Goal: Information Seeking & Learning: Learn about a topic

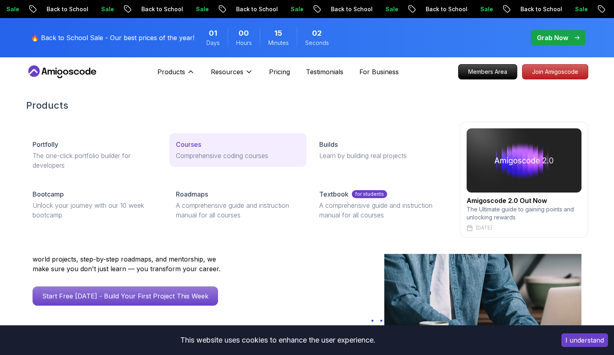
click at [205, 151] on p "Comprehensive coding courses" at bounding box center [238, 156] width 124 height 10
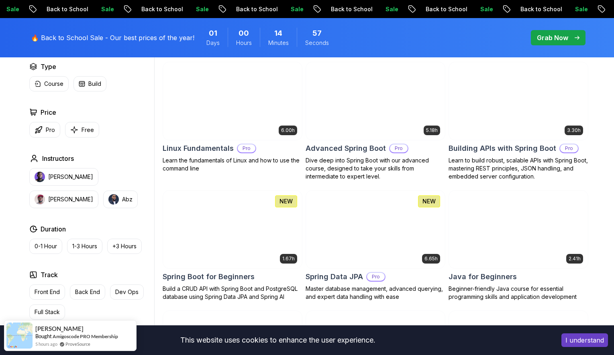
scroll to position [249, 0]
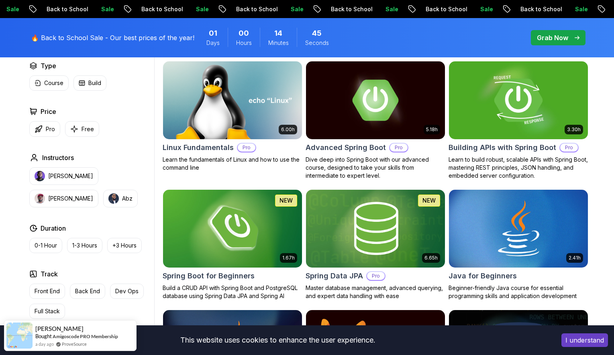
click at [529, 116] on img at bounding box center [518, 100] width 146 height 82
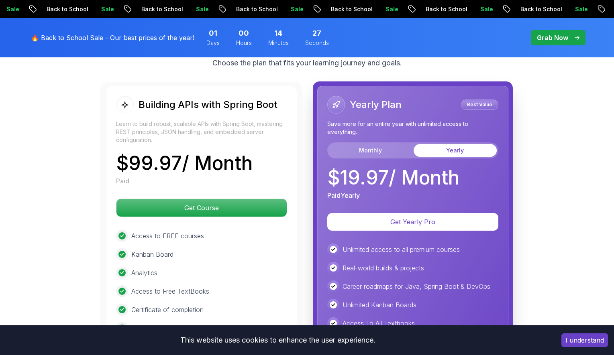
scroll to position [1909, 0]
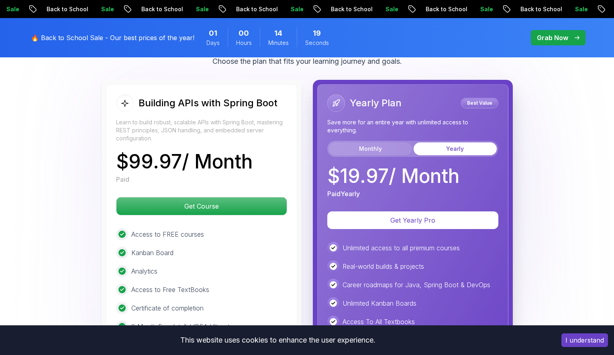
click at [380, 143] on button "Monthly" at bounding box center [370, 149] width 83 height 13
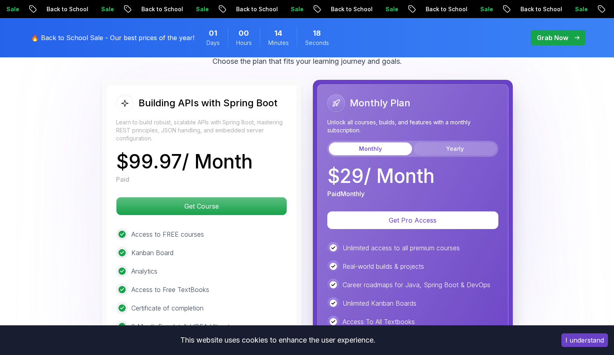
click at [448, 143] on button "Yearly" at bounding box center [455, 149] width 83 height 13
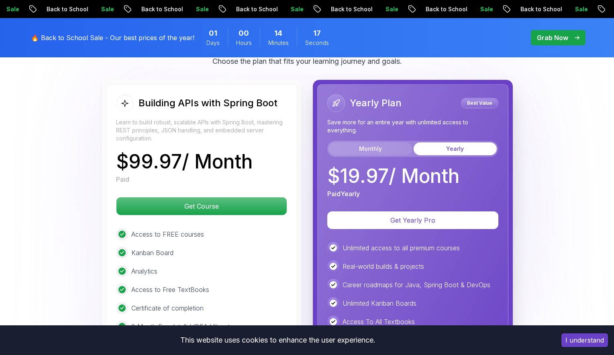
click at [394, 143] on button "Monthly" at bounding box center [370, 149] width 83 height 13
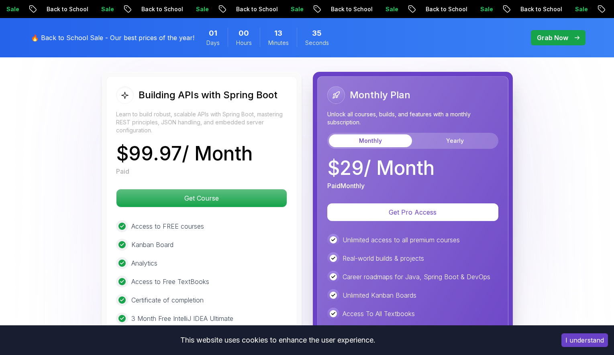
scroll to position [2002, 0]
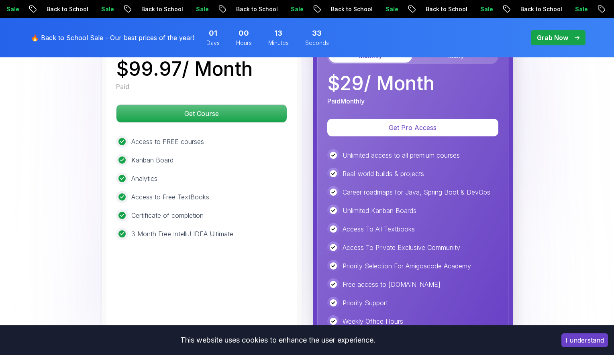
click at [380, 76] on p "$ 29 / Month" at bounding box center [380, 83] width 107 height 19
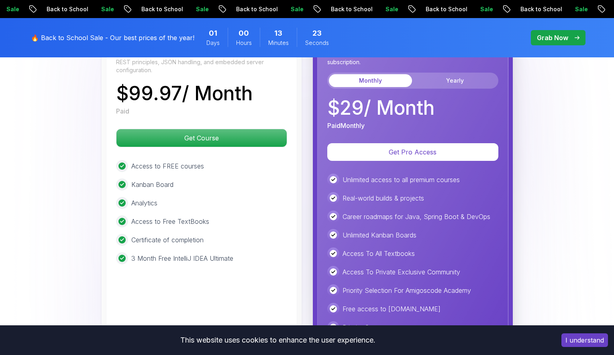
scroll to position [1976, 0]
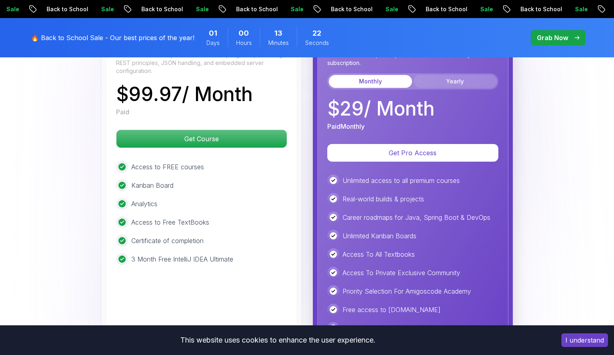
click at [450, 75] on button "Yearly" at bounding box center [455, 81] width 83 height 13
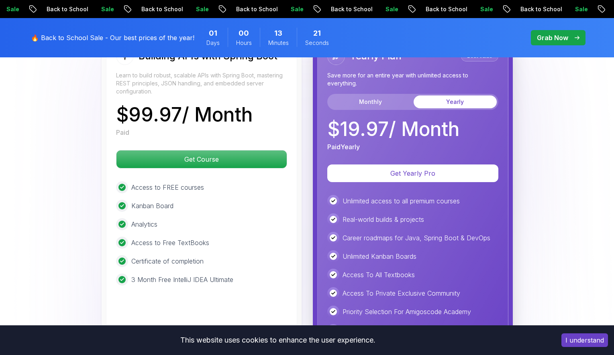
scroll to position [1951, 0]
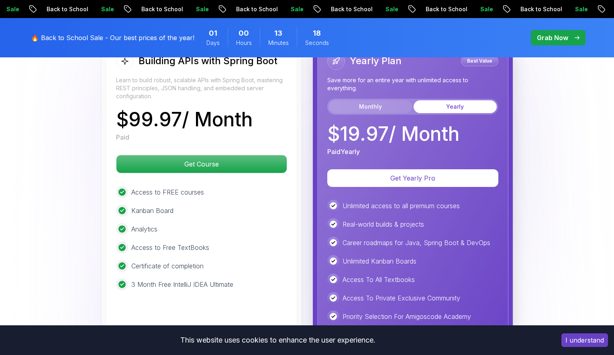
click at [369, 100] on button "Monthly" at bounding box center [370, 106] width 83 height 13
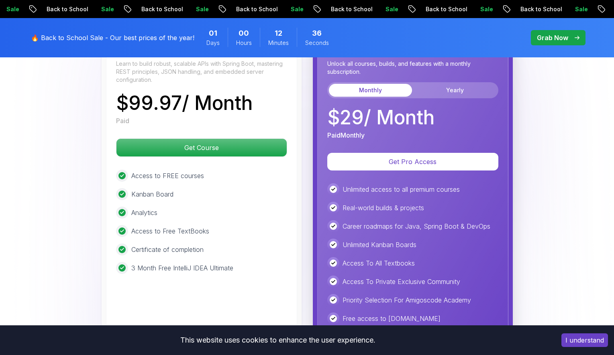
scroll to position [1963, 0]
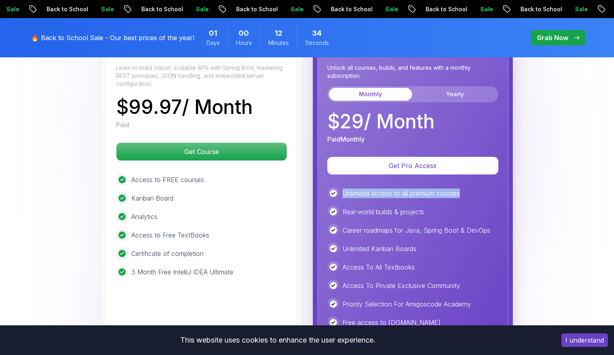
drag, startPoint x: 342, startPoint y: 181, endPoint x: 474, endPoint y: 182, distance: 132.5
click at [475, 188] on div "Unlimited access to all premium courses" at bounding box center [412, 194] width 171 height 12
click at [474, 188] on div "Unlimited access to all premium courses" at bounding box center [412, 194] width 171 height 12
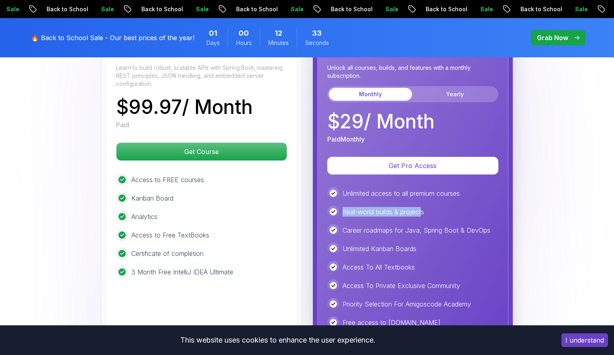
drag, startPoint x: 423, startPoint y: 198, endPoint x: 345, endPoint y: 189, distance: 78.8
click at [345, 189] on div "Unlimited access to all premium courses Real-world builds & projects Career roa…" at bounding box center [412, 277] width 171 height 178
drag, startPoint x: 343, startPoint y: 200, endPoint x: 446, endPoint y: 201, distance: 103.2
click at [446, 206] on div "Real-world builds & projects" at bounding box center [412, 212] width 171 height 12
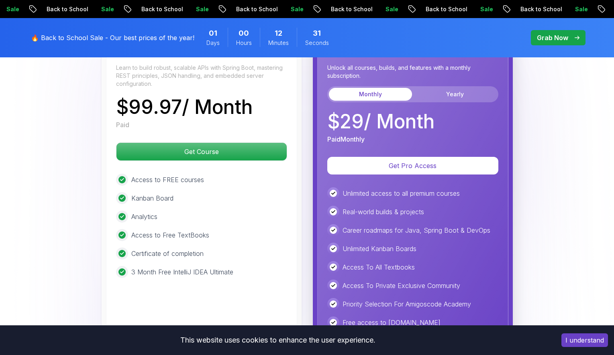
click at [456, 206] on div "Real-world builds & projects" at bounding box center [412, 212] width 171 height 12
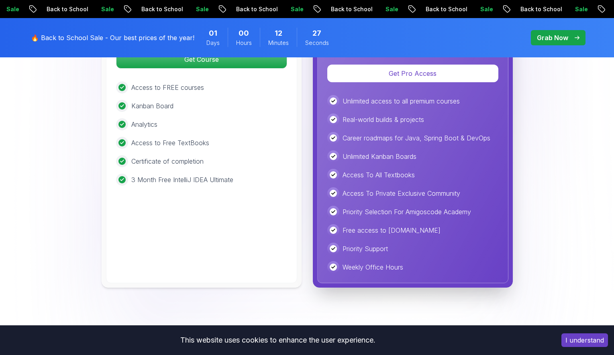
scroll to position [2057, 0]
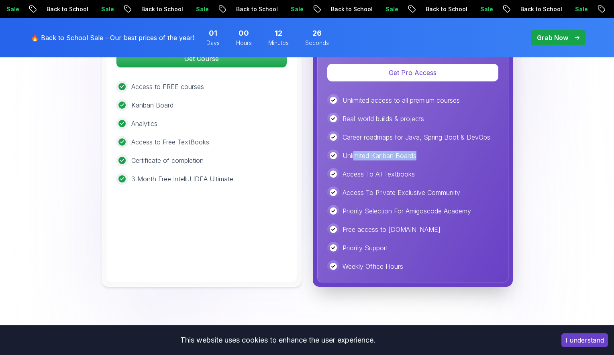
drag, startPoint x: 408, startPoint y: 142, endPoint x: 352, endPoint y: 141, distance: 56.6
click at [352, 151] on p "Unlimited Kanban Boards" at bounding box center [380, 156] width 74 height 10
click at [350, 169] on p "Access To All Textbooks" at bounding box center [379, 174] width 72 height 10
drag, startPoint x: 342, startPoint y: 163, endPoint x: 429, endPoint y: 163, distance: 86.7
click at [428, 168] on div "Access To All Textbooks" at bounding box center [412, 174] width 171 height 12
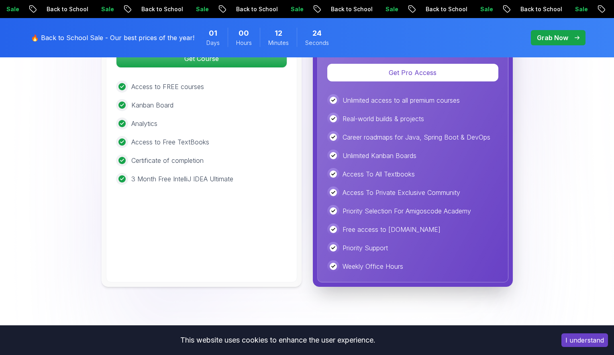
click at [429, 168] on div "Access To All Textbooks" at bounding box center [412, 174] width 171 height 12
drag, startPoint x: 465, startPoint y: 181, endPoint x: 338, endPoint y: 185, distance: 126.6
click at [338, 187] on div "Access To Private Exclusive Community" at bounding box center [412, 193] width 171 height 12
click at [341, 205] on div "Priority Selection For Amigoscode Academy" at bounding box center [412, 211] width 171 height 12
drag, startPoint x: 341, startPoint y: 197, endPoint x: 473, endPoint y: 198, distance: 131.7
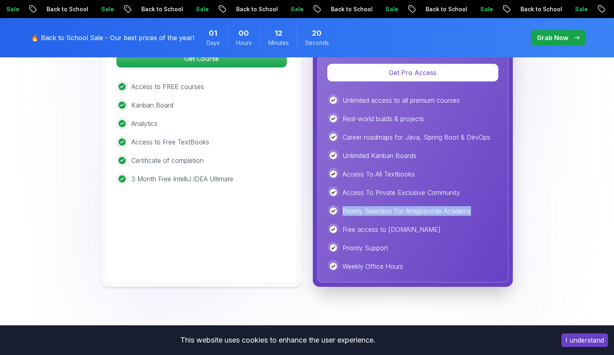
click at [473, 205] on div "Priority Selection For Amigoscode Academy" at bounding box center [412, 211] width 171 height 12
click at [471, 206] on p "Priority Selection For Amigoscode Academy" at bounding box center [407, 211] width 129 height 10
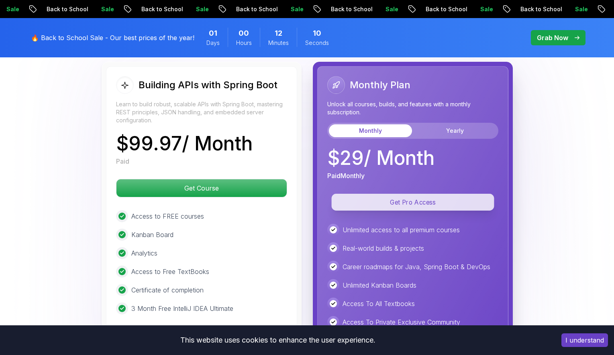
scroll to position [1920, 0]
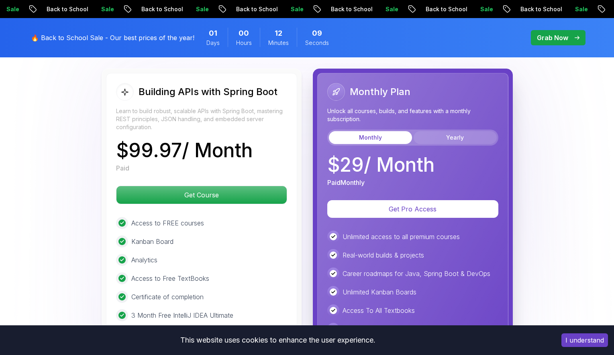
click at [443, 131] on button "Yearly" at bounding box center [455, 137] width 83 height 13
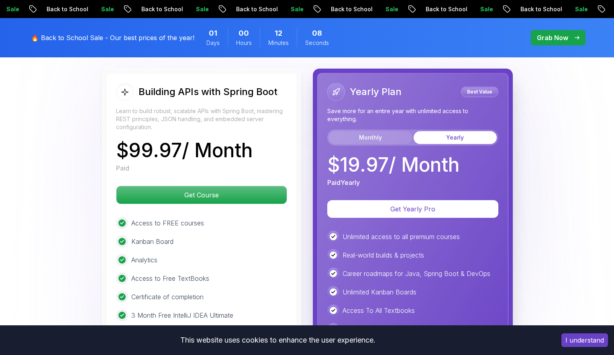
click at [391, 131] on button "Monthly" at bounding box center [370, 137] width 83 height 13
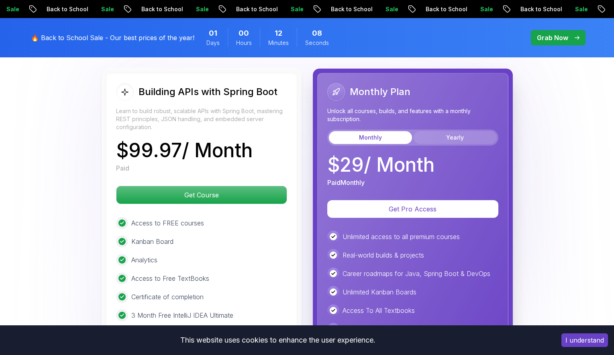
click at [443, 131] on button "Yearly" at bounding box center [455, 137] width 83 height 13
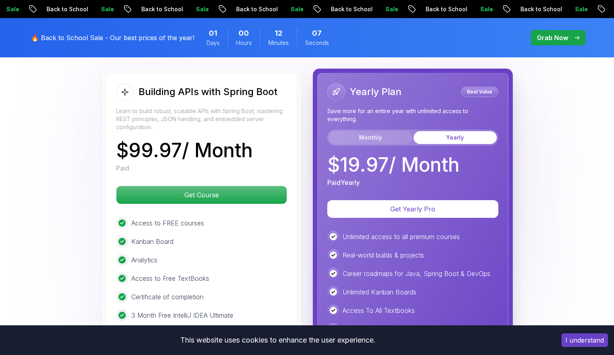
click at [394, 131] on button "Monthly" at bounding box center [370, 137] width 83 height 13
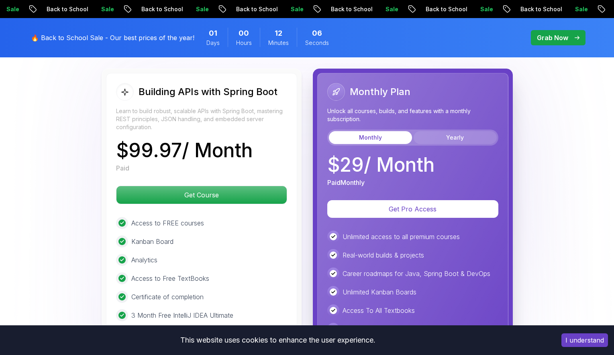
click at [443, 131] on button "Yearly" at bounding box center [455, 137] width 83 height 13
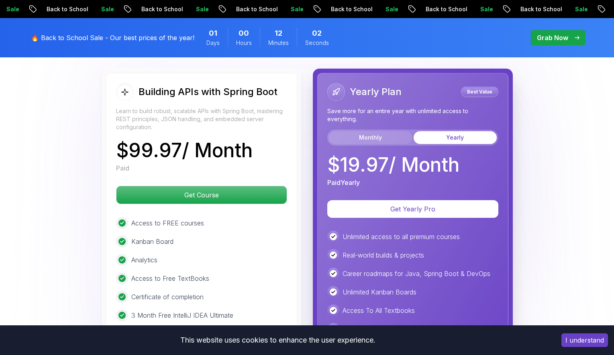
click at [380, 131] on button "Monthly" at bounding box center [370, 137] width 83 height 13
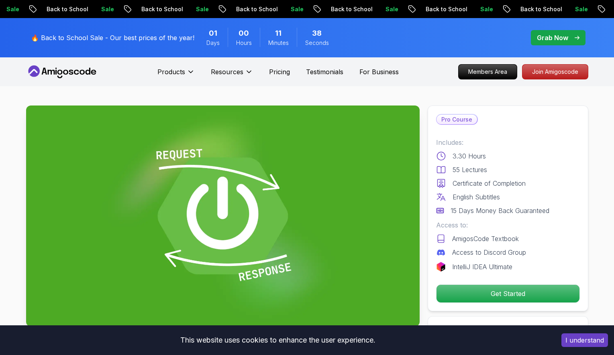
scroll to position [0, 0]
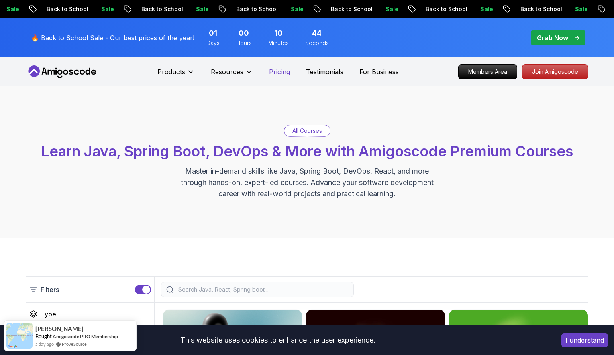
click at [279, 71] on p "Pricing" at bounding box center [279, 72] width 21 height 10
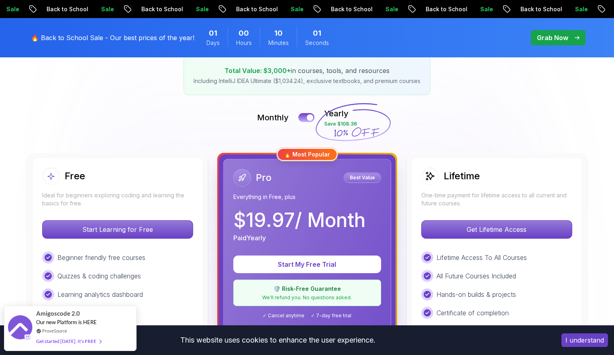
scroll to position [125, 0]
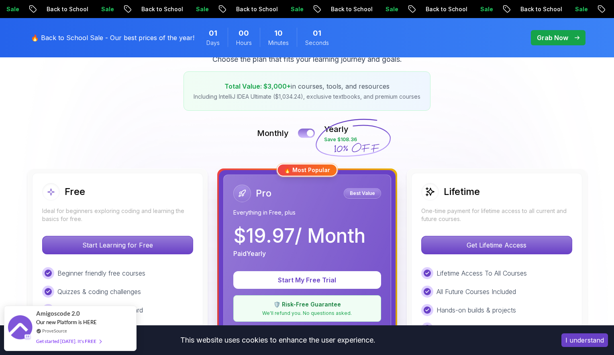
click at [309, 137] on button at bounding box center [306, 133] width 17 height 9
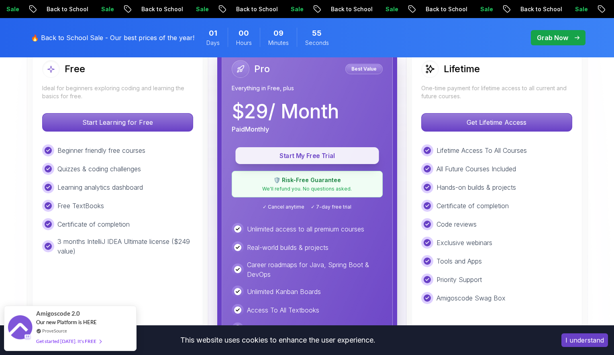
scroll to position [247, 0]
click at [302, 150] on button "Start My Free Trial" at bounding box center [306, 156] width 143 height 17
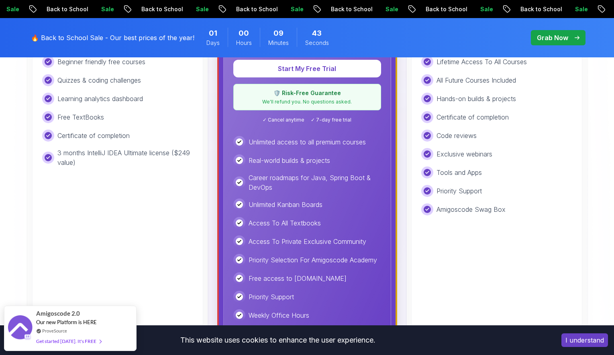
scroll to position [339, 0]
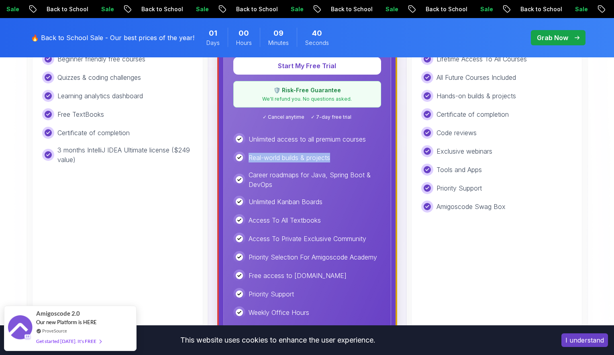
drag, startPoint x: 250, startPoint y: 159, endPoint x: 337, endPoint y: 162, distance: 86.8
click at [337, 162] on div "Real-world builds & projects" at bounding box center [307, 158] width 148 height 12
click at [337, 161] on div "Real-world builds & projects" at bounding box center [307, 158] width 148 height 12
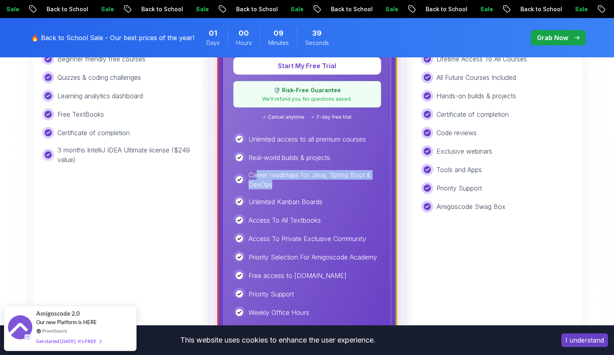
drag, startPoint x: 255, startPoint y: 174, endPoint x: 287, endPoint y: 188, distance: 34.7
click at [287, 189] on p "Career roadmaps for Java, Spring Boot & DevOps" at bounding box center [315, 179] width 133 height 19
click at [287, 188] on p "Career roadmaps for Java, Spring Boot & DevOps" at bounding box center [315, 179] width 133 height 19
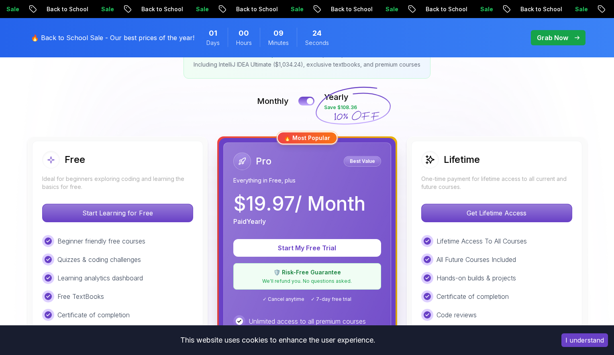
scroll to position [148, 0]
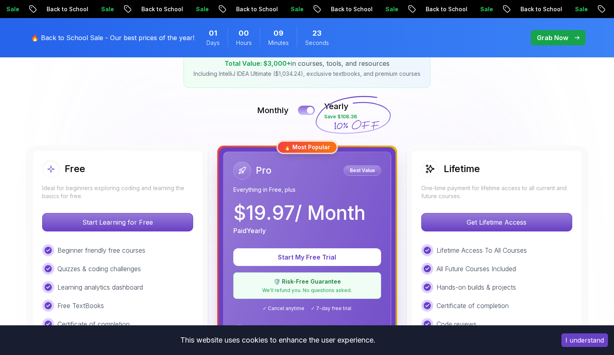
click at [310, 110] on div at bounding box center [310, 110] width 7 height 7
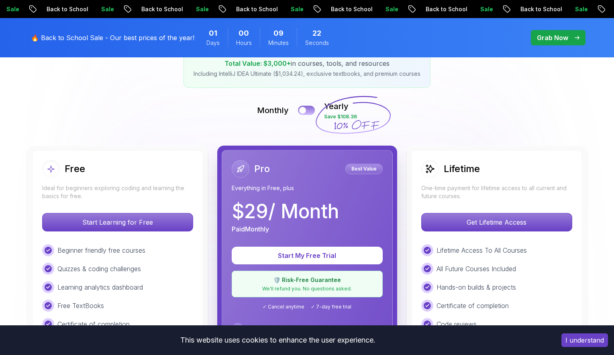
click at [307, 109] on button at bounding box center [306, 110] width 17 height 9
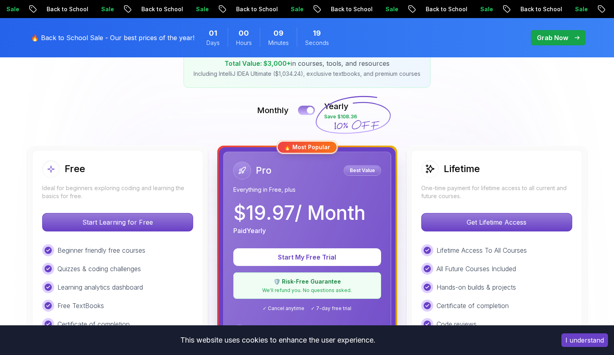
click at [307, 109] on button at bounding box center [306, 110] width 17 height 9
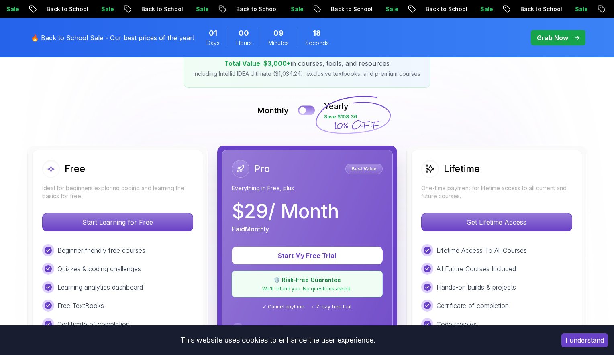
click at [307, 109] on button at bounding box center [306, 110] width 17 height 9
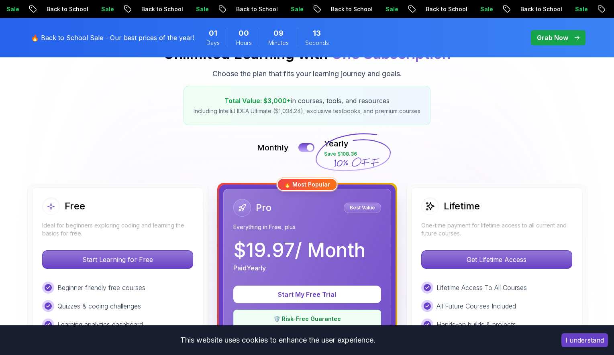
scroll to position [107, 0]
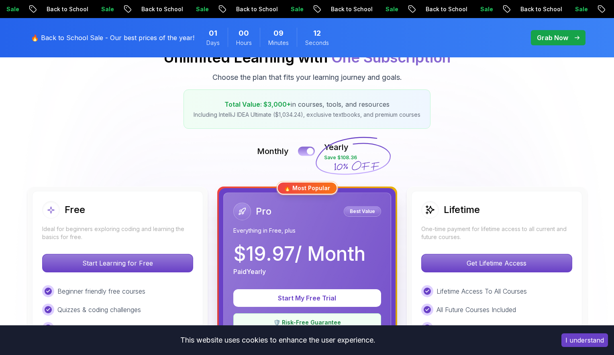
click at [304, 149] on button at bounding box center [306, 151] width 17 height 9
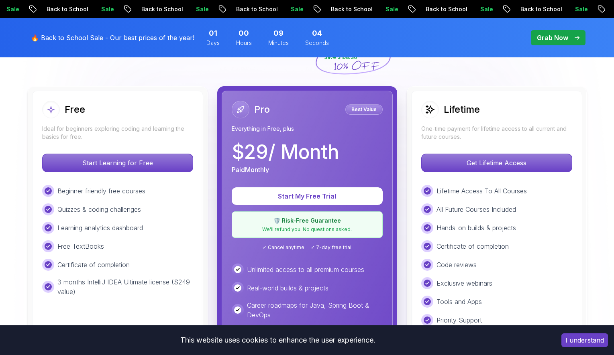
scroll to position [215, 0]
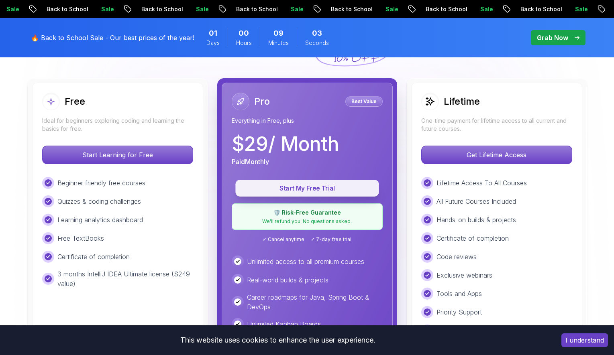
click at [314, 193] on p "Start My Free Trial" at bounding box center [307, 188] width 125 height 9
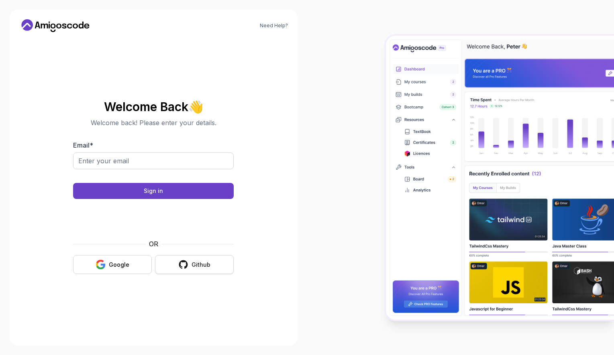
click at [192, 265] on div "Github" at bounding box center [201, 265] width 19 height 8
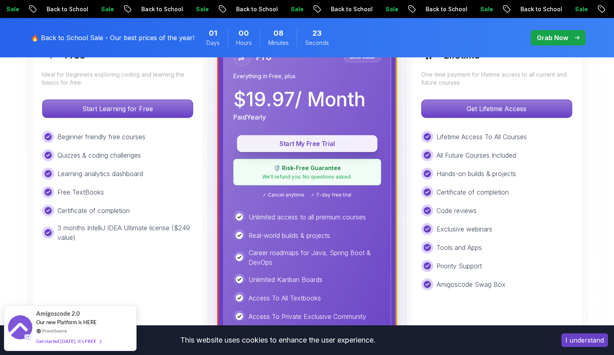
click at [314, 147] on p "Start My Free Trial" at bounding box center [307, 143] width 122 height 9
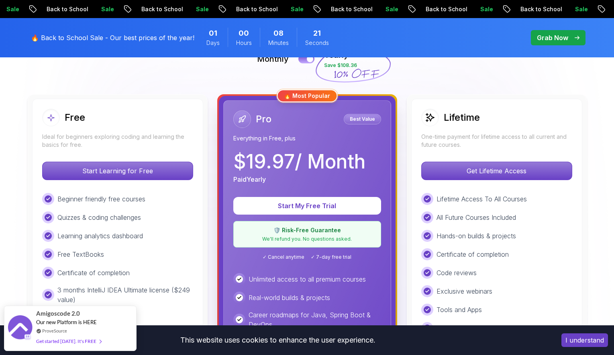
scroll to position [185, 0]
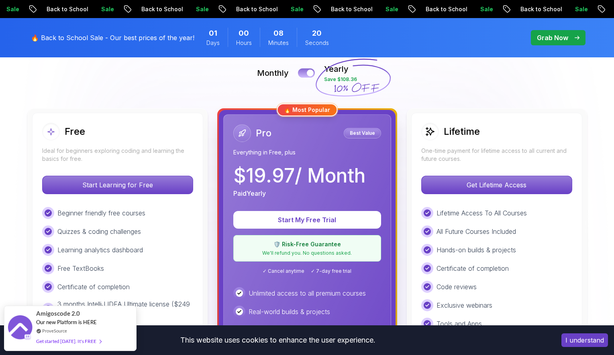
click at [310, 71] on div at bounding box center [310, 73] width 7 height 7
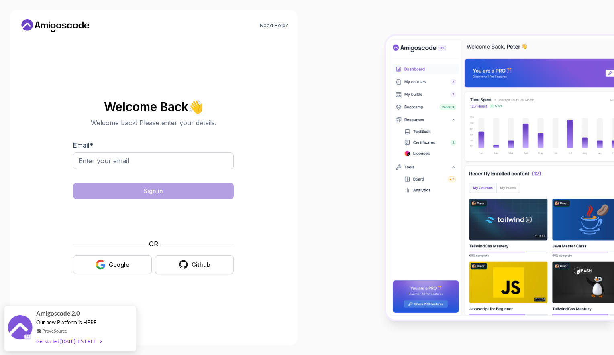
click at [204, 260] on button "Github" at bounding box center [194, 264] width 79 height 19
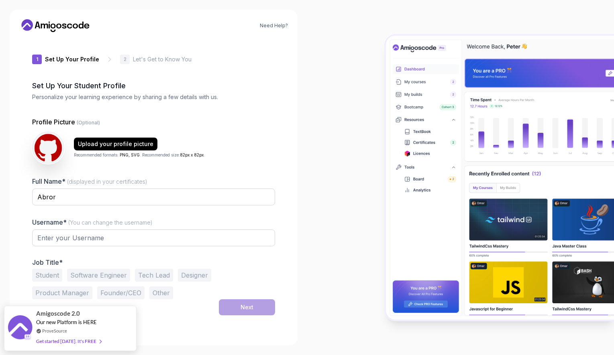
type input "mightybeetle2e789"
click at [128, 59] on div "2 Let's Get to Know You" at bounding box center [155, 60] width 71 height 10
click at [53, 275] on button "Student" at bounding box center [47, 275] width 30 height 13
click at [94, 279] on button "Software Engineer" at bounding box center [98, 275] width 63 height 13
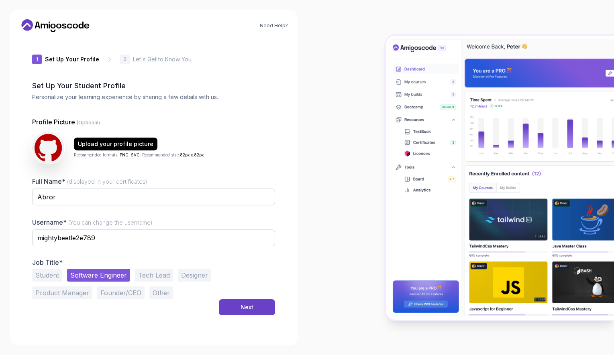
click at [51, 278] on button "Student" at bounding box center [47, 275] width 30 height 13
click at [249, 305] on div "Next" at bounding box center [247, 308] width 13 height 8
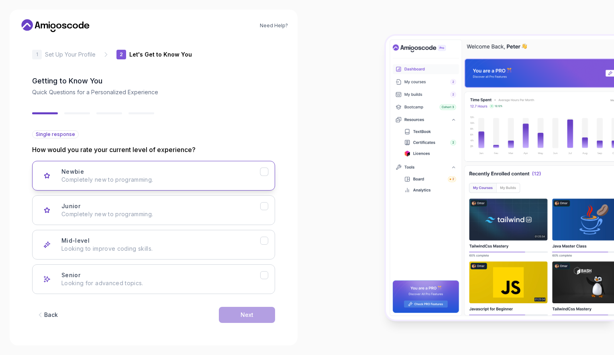
scroll to position [5, 0]
click at [135, 216] on p "Completely new to programming." at bounding box center [160, 214] width 199 height 8
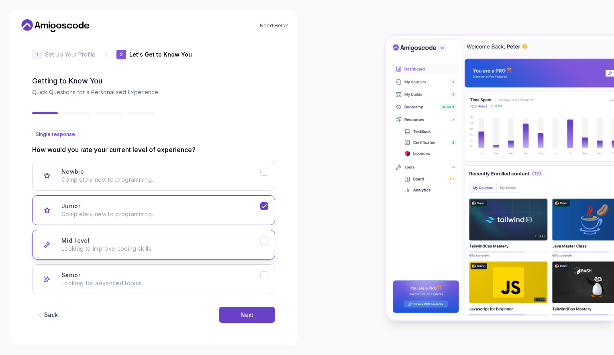
click at [183, 246] on p "Looking to improve coding skills." at bounding box center [160, 249] width 199 height 8
click at [246, 315] on div "Next" at bounding box center [247, 315] width 13 height 8
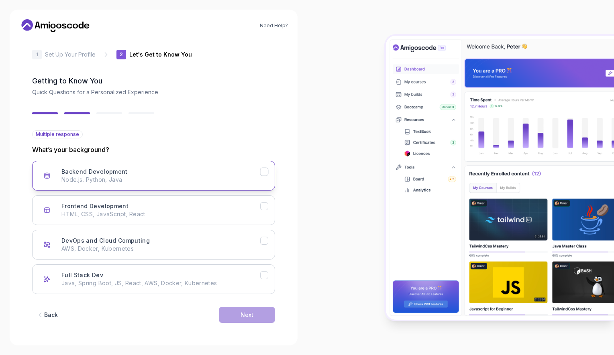
click at [185, 188] on button "Backend Development Node.js, Python, Java" at bounding box center [153, 176] width 243 height 30
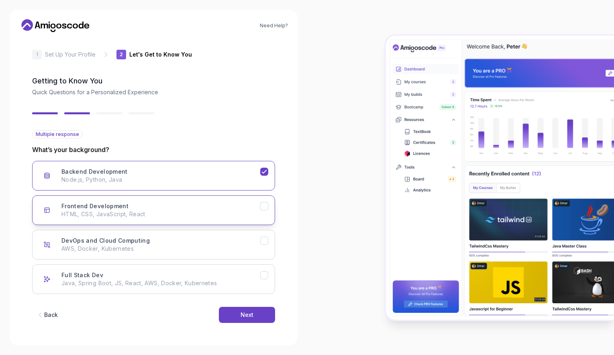
click at [182, 218] on p "HTML, CSS, JavaScript, React" at bounding box center [160, 214] width 199 height 8
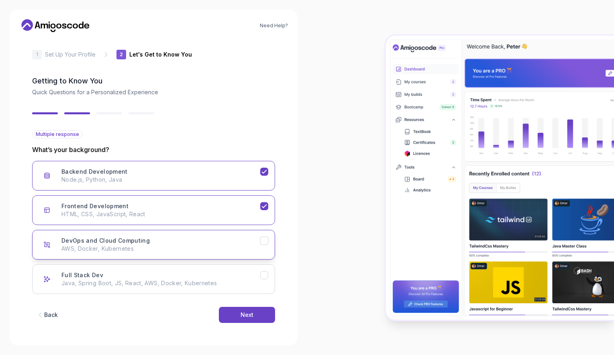
click at [205, 239] on div "DevOps and Cloud Computing AWS, Docker, Kubernetes" at bounding box center [160, 245] width 199 height 16
click at [230, 285] on p "Java, Spring Boot, JS, React, AWS, Docker, Kubernetes" at bounding box center [160, 284] width 199 height 8
click at [241, 315] on div "Next" at bounding box center [247, 315] width 13 height 8
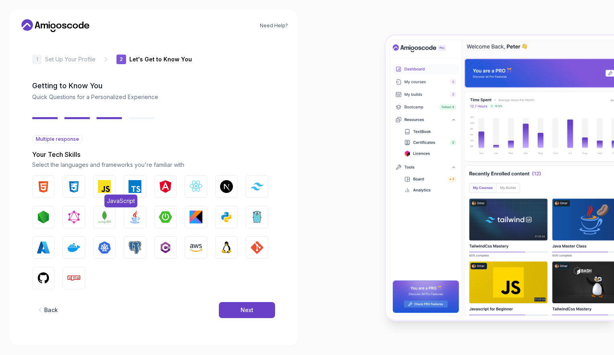
click at [104, 182] on img "button" at bounding box center [104, 186] width 13 height 13
click at [100, 186] on img "button" at bounding box center [104, 186] width 13 height 13
click at [45, 210] on button "Node.js" at bounding box center [43, 217] width 22 height 22
click at [78, 274] on img "button" at bounding box center [73, 278] width 13 height 13
click at [47, 276] on img "button" at bounding box center [43, 278] width 13 height 13
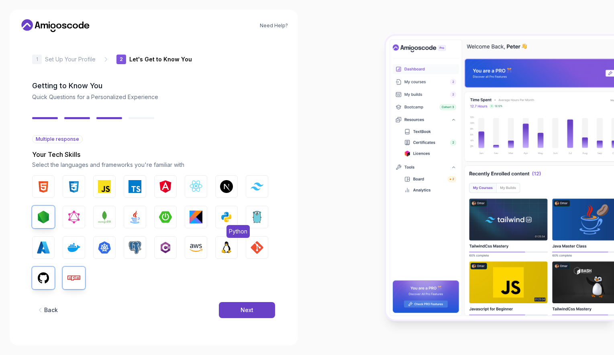
click at [225, 214] on img "button" at bounding box center [226, 217] width 13 height 13
click at [112, 216] on button "MongoDB" at bounding box center [104, 217] width 22 height 22
click at [104, 184] on img "button" at bounding box center [104, 186] width 13 height 13
click at [229, 245] on img "button" at bounding box center [226, 247] width 13 height 13
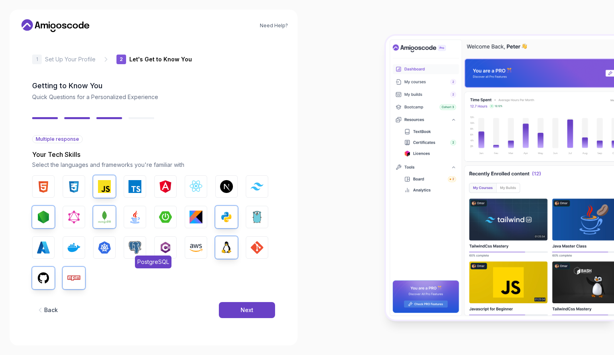
click at [138, 245] on img "button" at bounding box center [135, 247] width 13 height 13
click at [73, 243] on img "button" at bounding box center [73, 247] width 13 height 13
click at [141, 216] on img "button" at bounding box center [135, 217] width 13 height 13
click at [231, 309] on button "Next" at bounding box center [247, 310] width 56 height 16
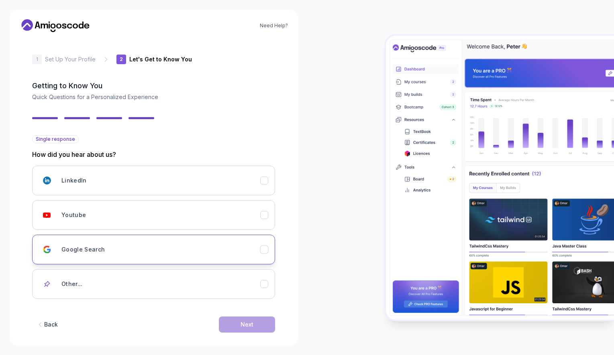
click at [159, 255] on div "Google Search" at bounding box center [160, 250] width 199 height 16
click at [249, 320] on button "Next" at bounding box center [247, 325] width 56 height 16
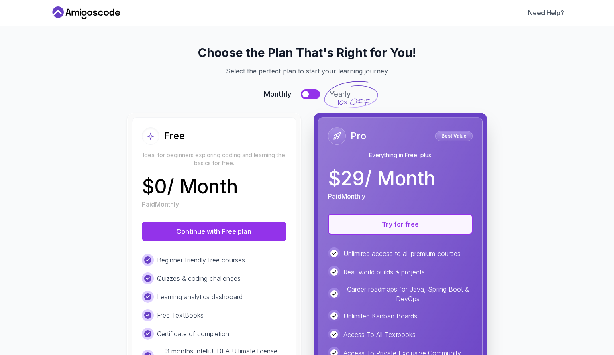
click at [388, 221] on button "Try for free" at bounding box center [400, 224] width 145 height 21
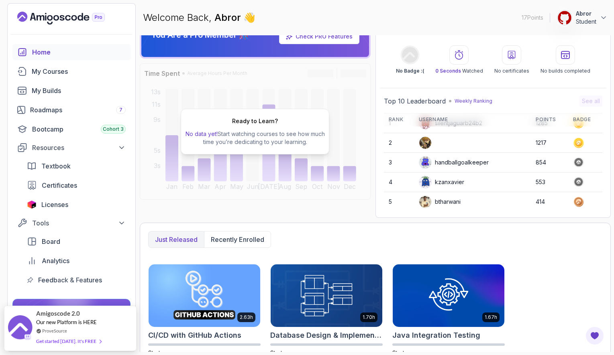
scroll to position [14, 0]
click at [84, 163] on div "Textbook" at bounding box center [83, 166] width 84 height 10
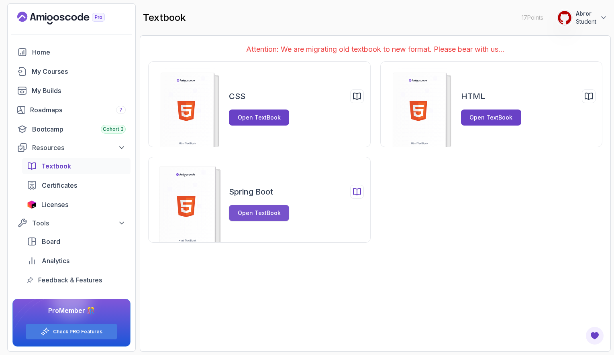
click at [264, 210] on div "Open TextBook" at bounding box center [259, 213] width 43 height 8
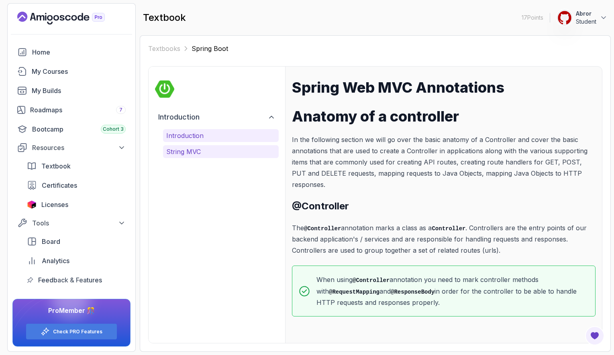
click at [207, 153] on p "String MVC" at bounding box center [220, 152] width 109 height 10
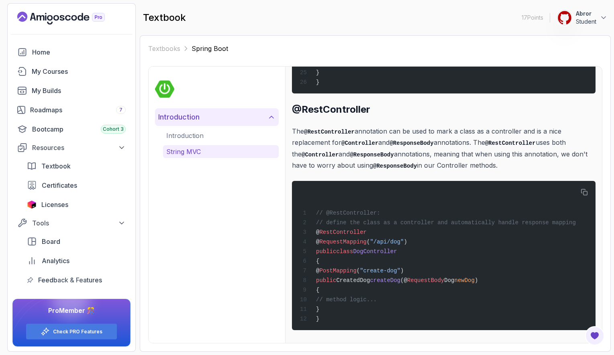
click at [212, 118] on button "Introduction" at bounding box center [217, 117] width 124 height 18
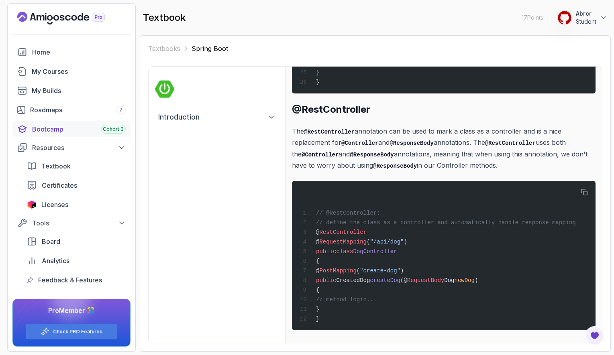
click at [74, 127] on div "Bootcamp Cohort 3" at bounding box center [79, 130] width 94 height 10
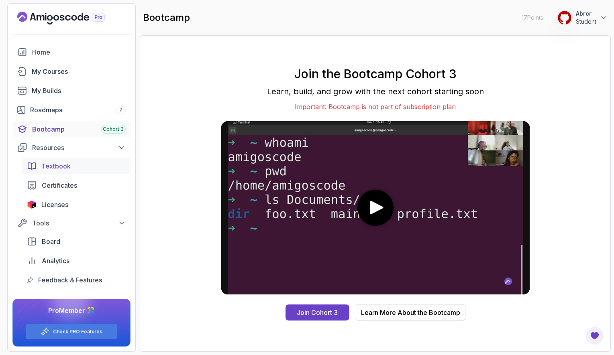
click at [73, 165] on div "Textbook" at bounding box center [83, 166] width 84 height 10
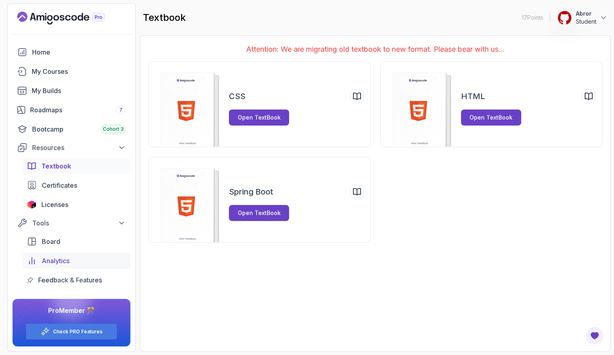
click at [73, 257] on div "Analytics" at bounding box center [84, 261] width 84 height 10
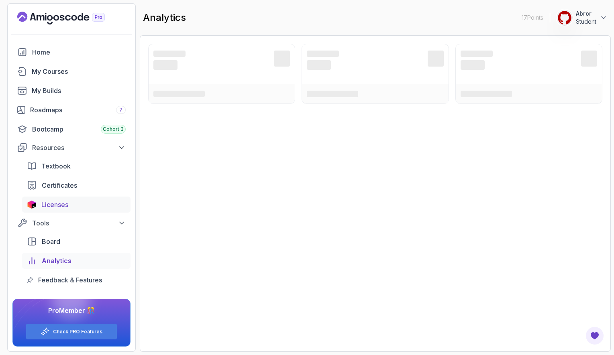
click at [105, 203] on div "Licenses" at bounding box center [83, 205] width 84 height 10
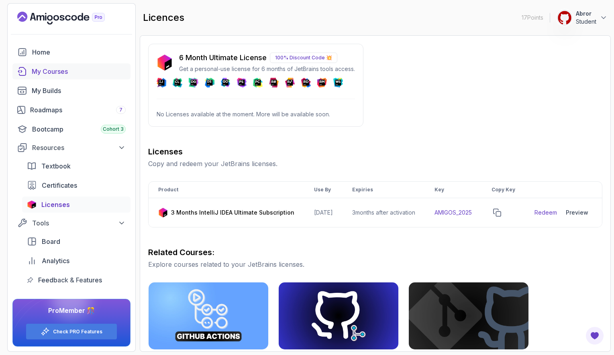
click at [56, 64] on link "My Courses" at bounding box center [71, 71] width 118 height 16
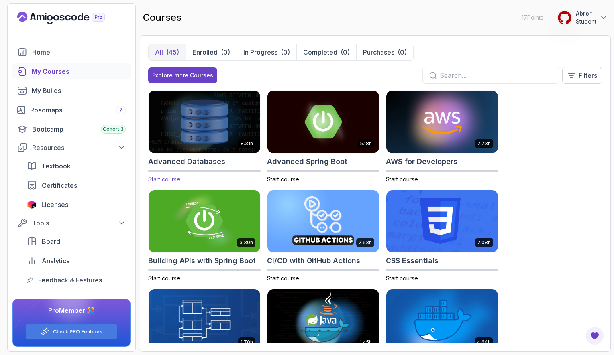
click at [210, 121] on img at bounding box center [204, 121] width 117 height 65
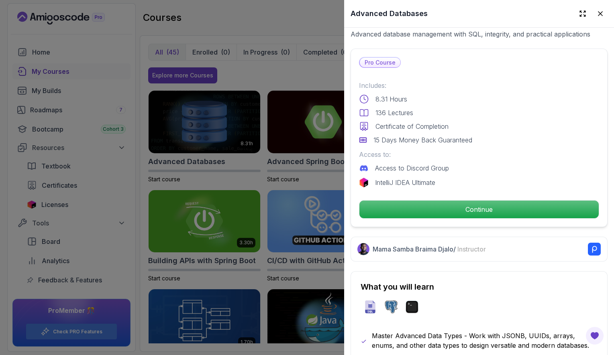
scroll to position [194, 0]
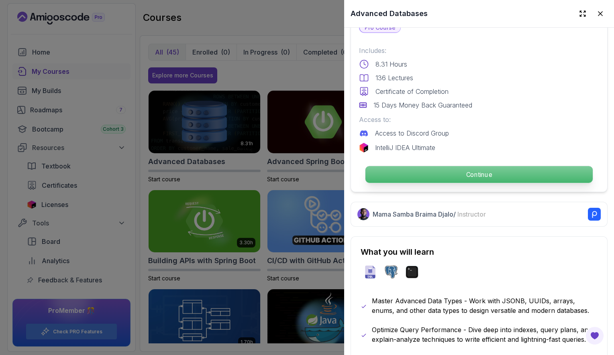
click at [465, 174] on p "Continue" at bounding box center [478, 174] width 227 height 17
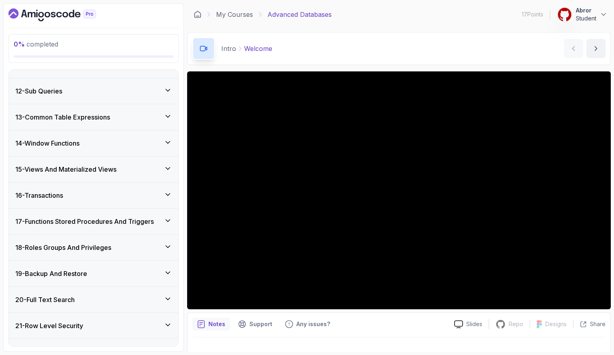
scroll to position [387, 0]
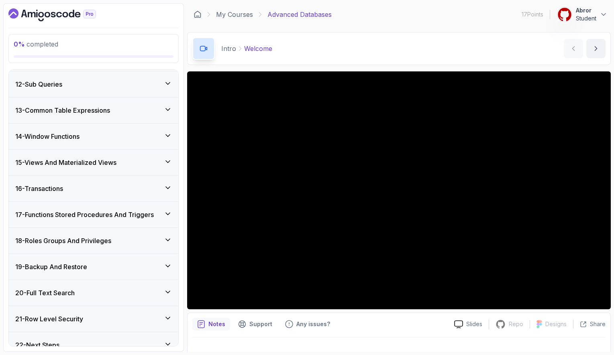
click at [137, 105] on div "13 - Common Table Expressions" at bounding box center [93, 111] width 169 height 26
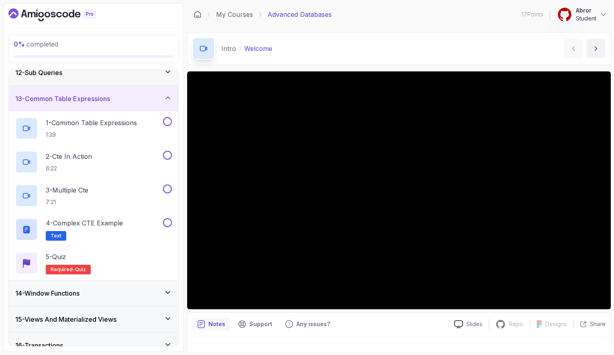
click at [143, 101] on div "13 - Common Table Expressions" at bounding box center [93, 99] width 157 height 10
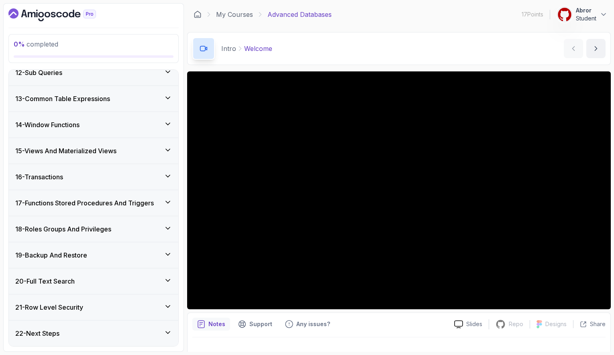
click at [89, 184] on div "16 - Transactions" at bounding box center [93, 177] width 169 height 26
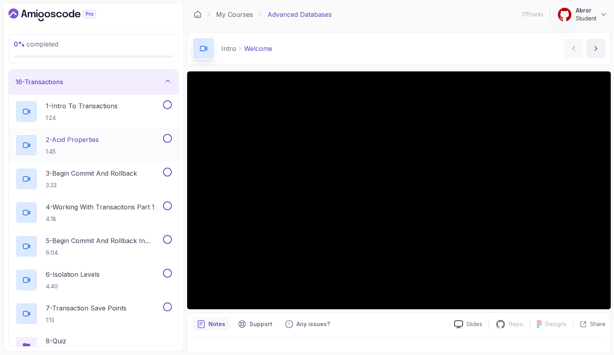
scroll to position [437, 0]
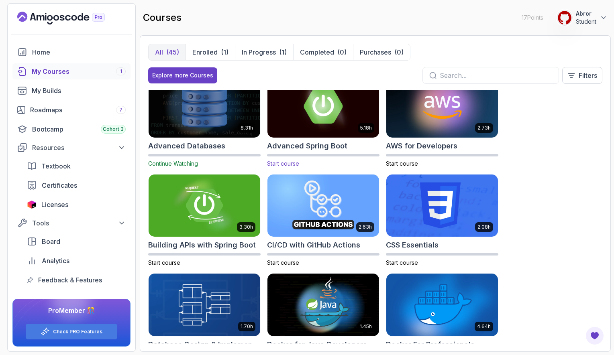
scroll to position [15, 0]
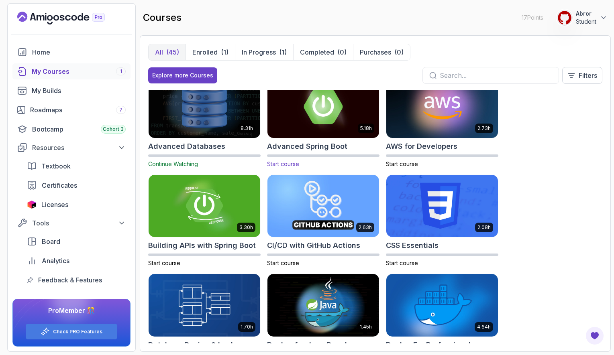
click at [336, 124] on img at bounding box center [323, 106] width 117 height 65
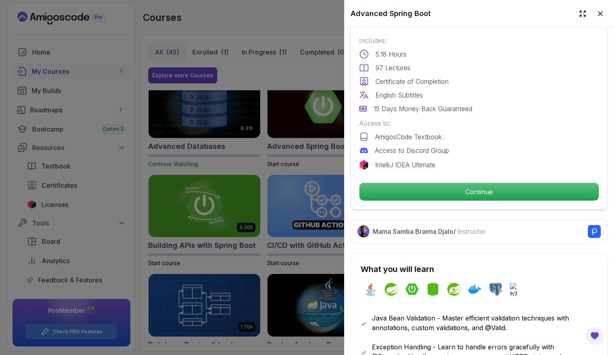
scroll to position [246, 0]
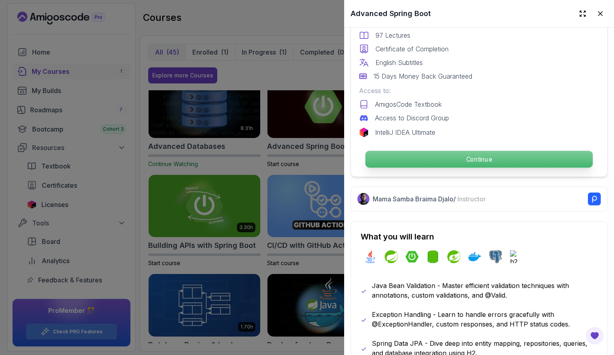
click at [454, 159] on p "Continue" at bounding box center [478, 159] width 227 height 17
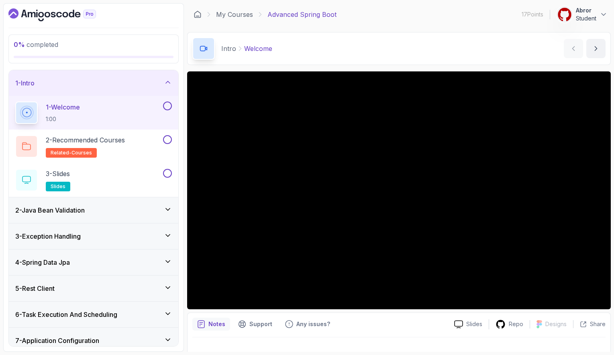
click at [105, 210] on div "2 - Java Bean Validation" at bounding box center [93, 211] width 157 height 10
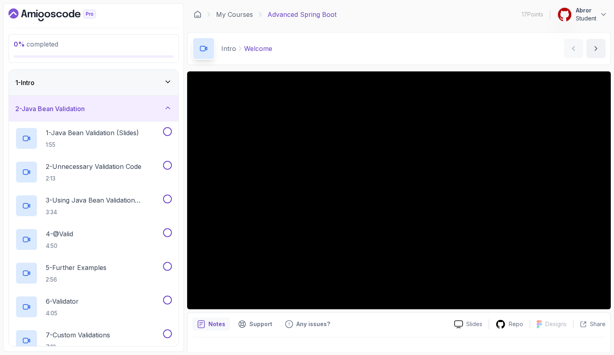
click at [127, 111] on div "2 - Java Bean Validation" at bounding box center [93, 109] width 157 height 10
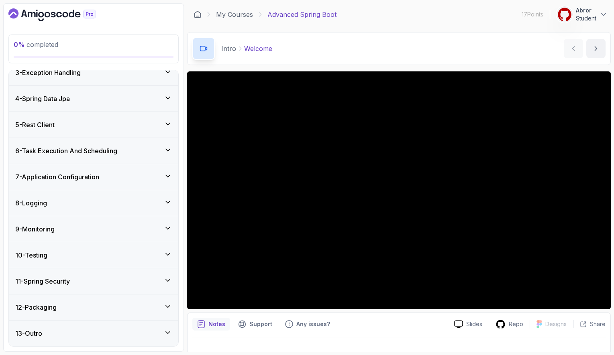
click at [89, 227] on div "9 - Monitoring" at bounding box center [93, 230] width 157 height 10
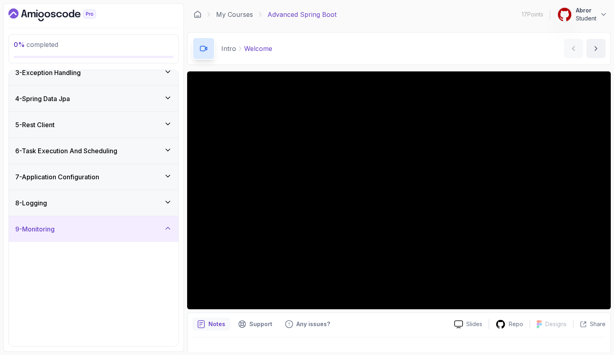
click at [120, 222] on div "9 - Monitoring" at bounding box center [93, 229] width 169 height 26
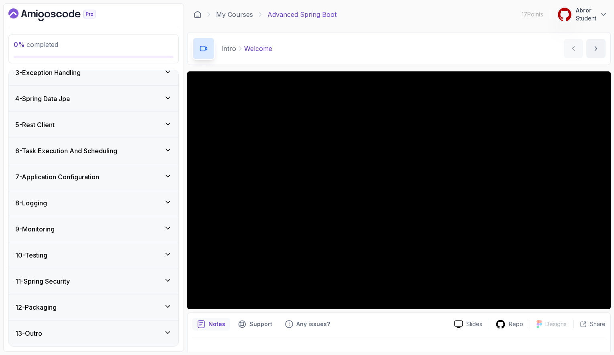
click at [79, 282] on div "11 - Spring Security" at bounding box center [93, 282] width 157 height 10
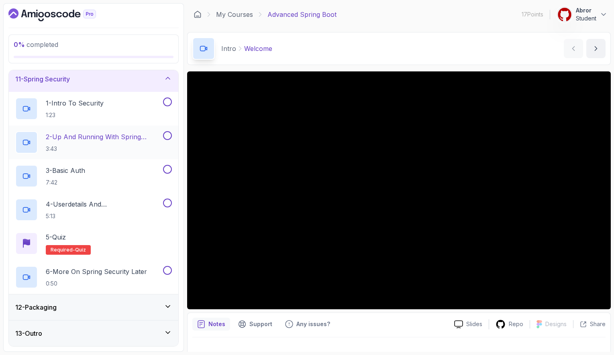
scroll to position [265, 0]
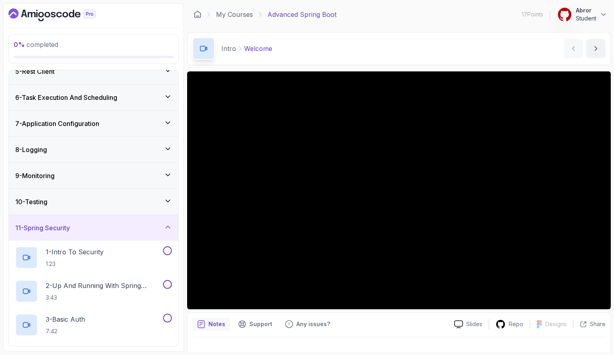
click at [100, 224] on div "11 - Spring Security" at bounding box center [93, 228] width 157 height 10
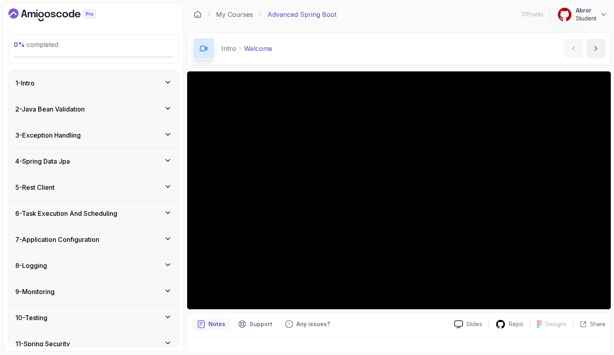
scroll to position [-1, 0]
click at [84, 164] on div "4 - Spring Data Jpa" at bounding box center [93, 162] width 157 height 10
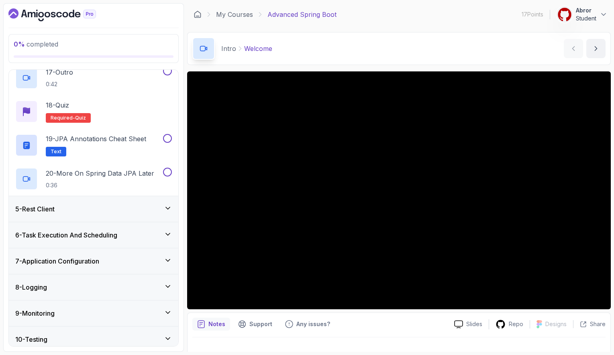
scroll to position [653, 0]
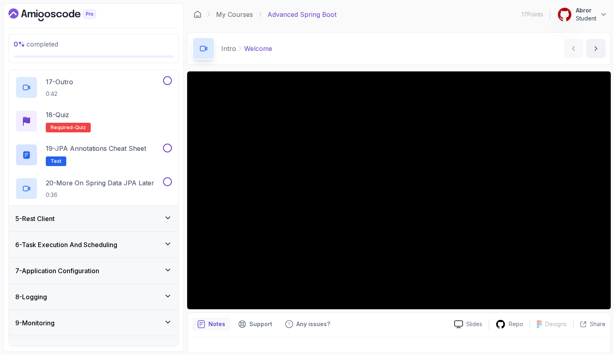
click at [82, 216] on div "5 - Rest Client" at bounding box center [93, 219] width 157 height 10
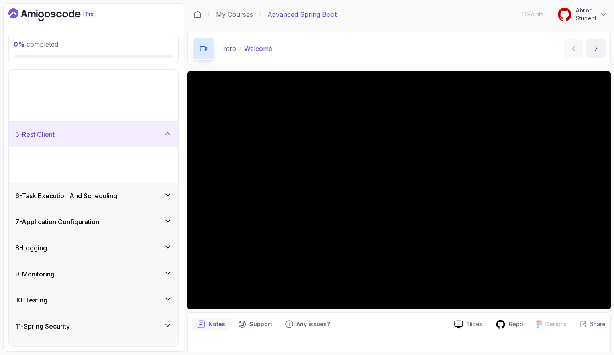
scroll to position [63, 0]
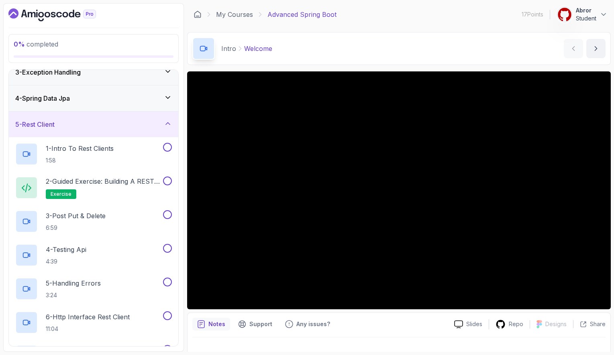
click at [124, 126] on div "5 - Rest Client" at bounding box center [93, 125] width 157 height 10
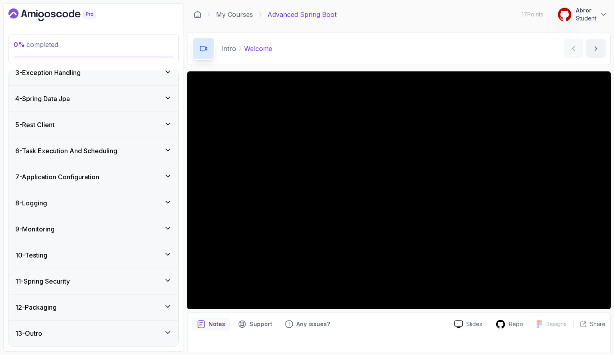
click at [80, 178] on h3 "7 - Application Configuration" at bounding box center [57, 177] width 84 height 10
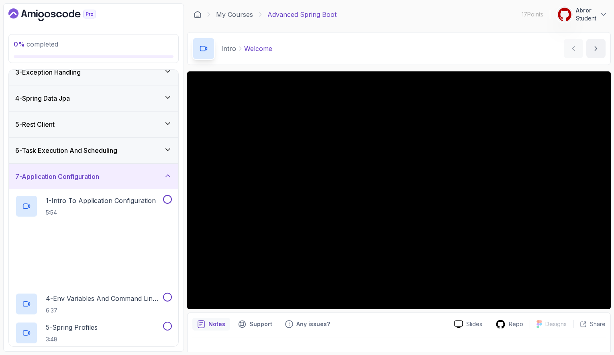
click at [80, 178] on h3 "7 - Application Configuration" at bounding box center [57, 177] width 84 height 10
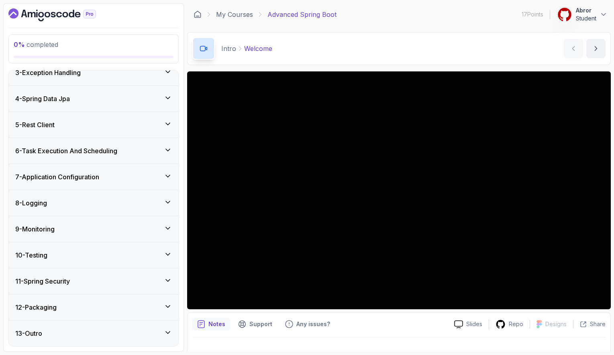
click at [77, 201] on div "8 - Logging" at bounding box center [93, 203] width 157 height 10
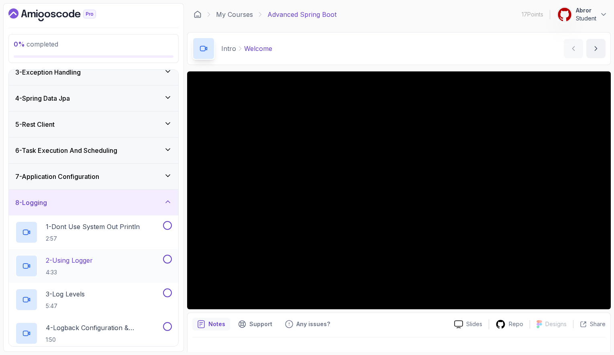
click at [87, 259] on p "2 - Using Logger" at bounding box center [69, 261] width 47 height 10
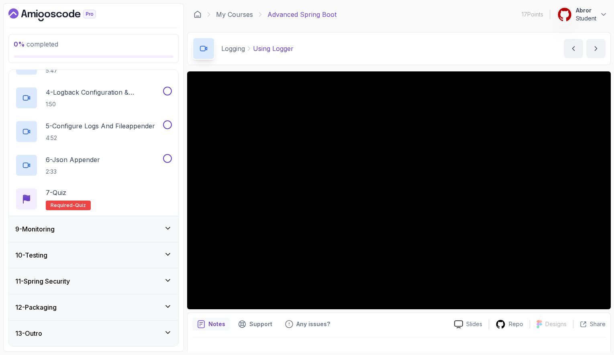
click at [100, 220] on div "9 - Monitoring" at bounding box center [93, 229] width 169 height 26
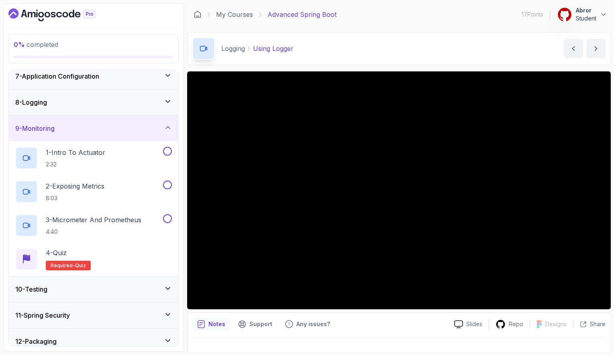
scroll to position [160, 0]
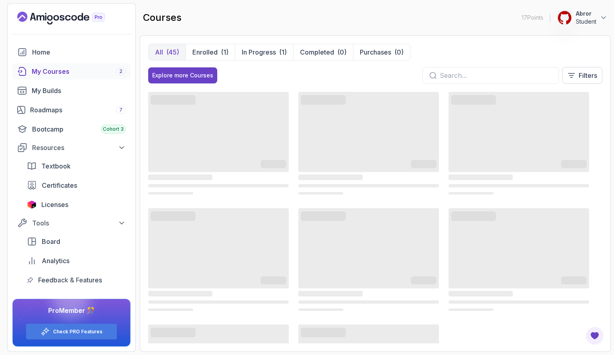
click at [71, 74] on div "My Courses 2" at bounding box center [79, 72] width 94 height 10
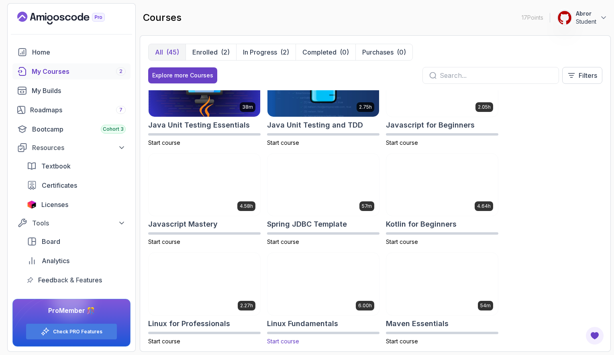
scroll to position [840, 0]
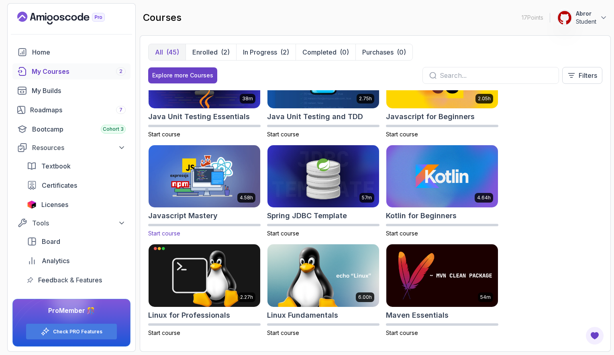
click at [233, 183] on img at bounding box center [204, 176] width 117 height 65
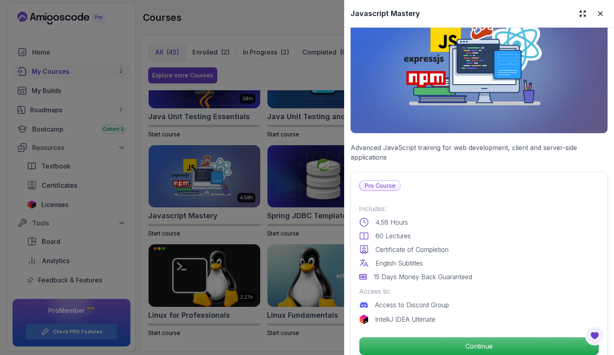
scroll to position [75, 0]
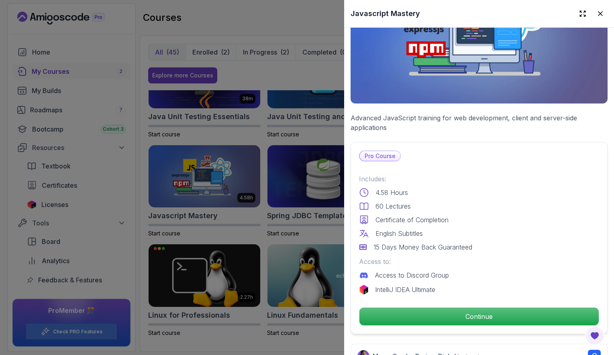
click at [241, 241] on div at bounding box center [307, 177] width 614 height 355
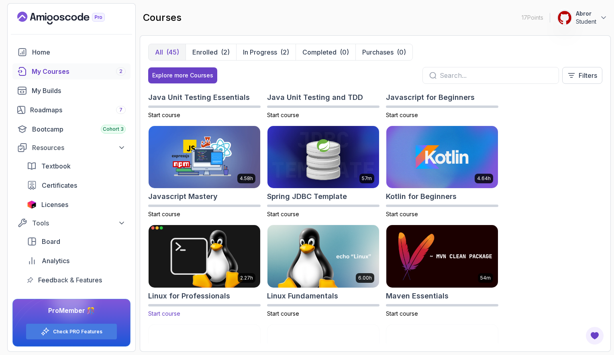
scroll to position [855, 0]
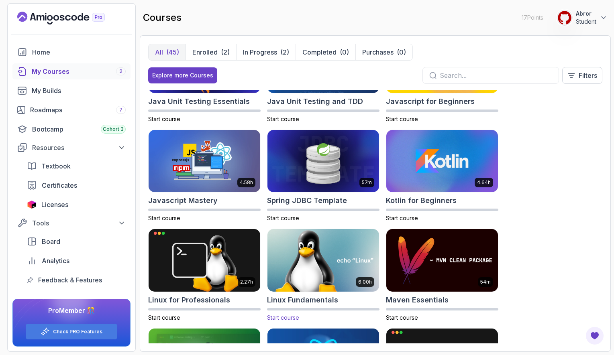
click at [337, 275] on img at bounding box center [323, 260] width 117 height 65
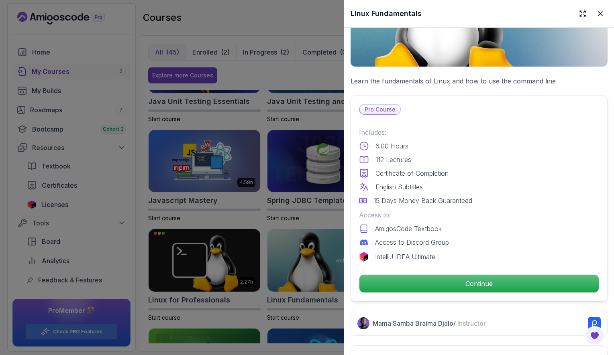
scroll to position [123, 0]
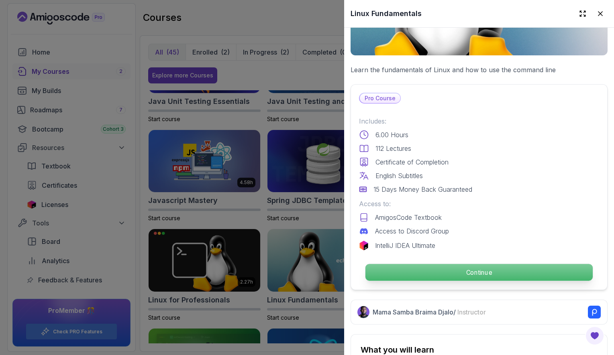
click at [437, 267] on p "Continue" at bounding box center [478, 272] width 227 height 17
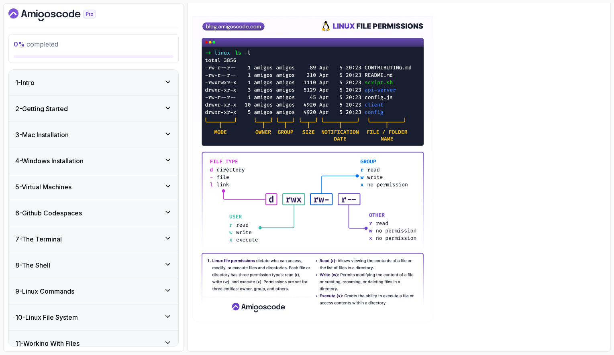
click at [114, 114] on div "2 - Getting Started" at bounding box center [93, 109] width 157 height 10
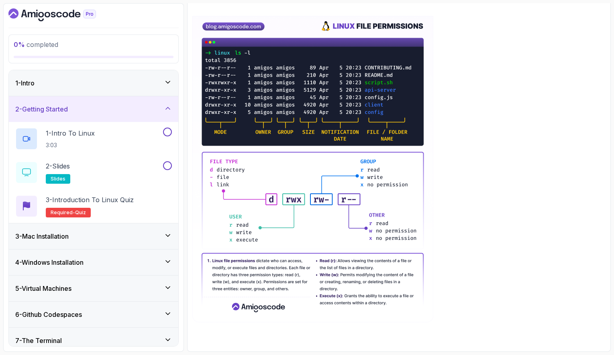
click at [122, 114] on div "2 - Getting Started" at bounding box center [93, 109] width 157 height 10
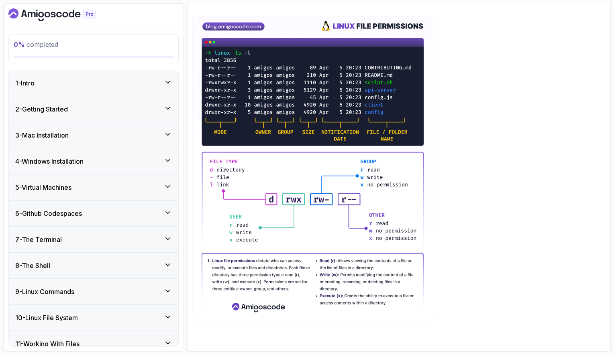
click at [99, 140] on div "3 - Mac Installation" at bounding box center [93, 135] width 169 height 26
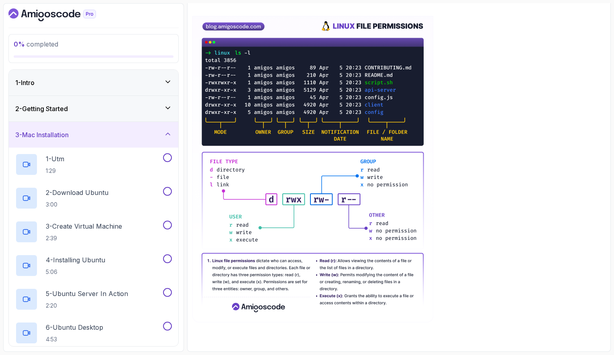
scroll to position [0, 0]
click at [118, 141] on div "3 - Mac Installation" at bounding box center [93, 135] width 169 height 26
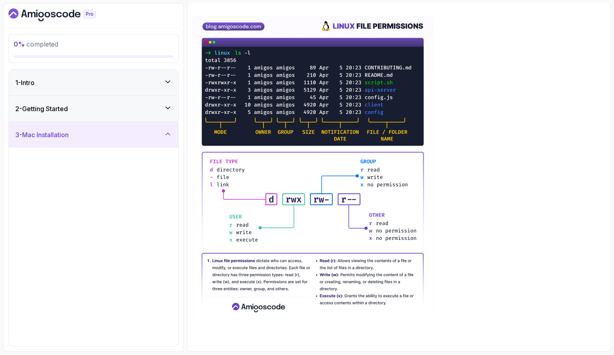
scroll to position [0, 0]
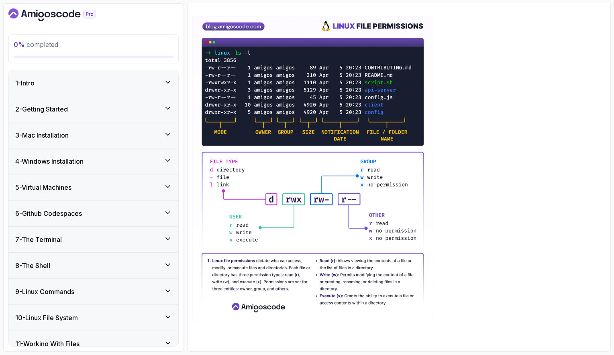
click at [76, 158] on h3 "4 - Windows Installation" at bounding box center [49, 162] width 68 height 10
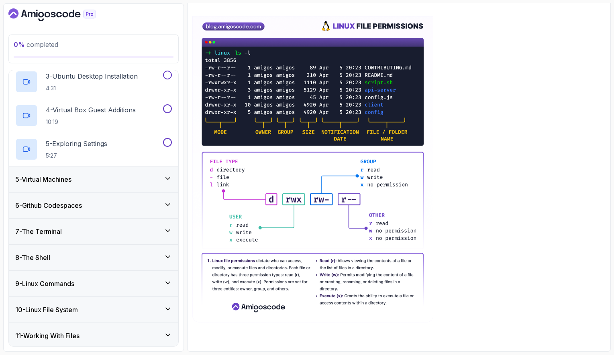
scroll to position [178, 0]
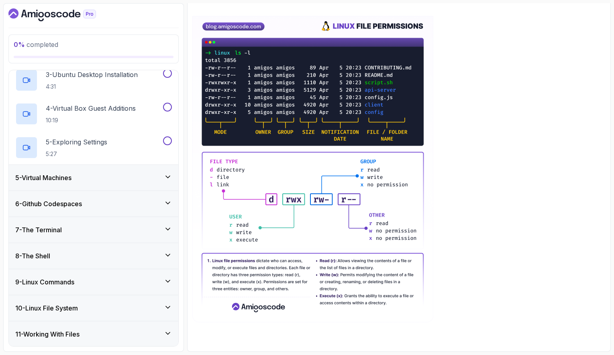
click at [76, 184] on div "5 - Virtual Machines" at bounding box center [93, 178] width 169 height 26
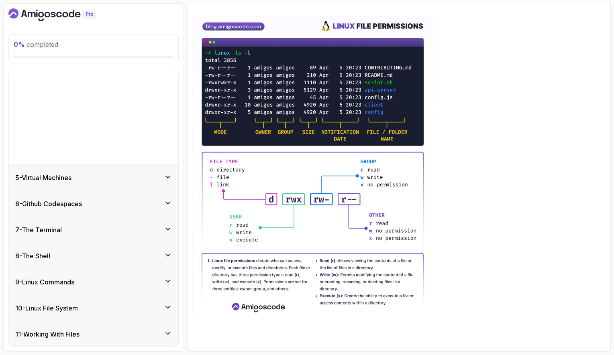
scroll to position [115, 0]
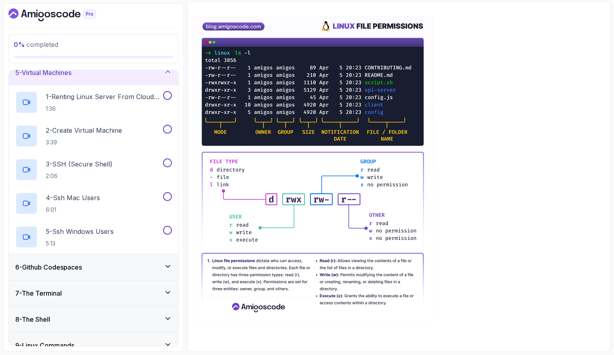
click at [127, 78] on div "5 - Virtual Machines" at bounding box center [93, 73] width 169 height 26
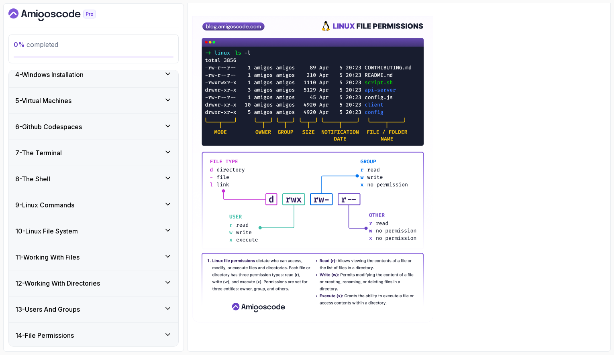
scroll to position [94, 0]
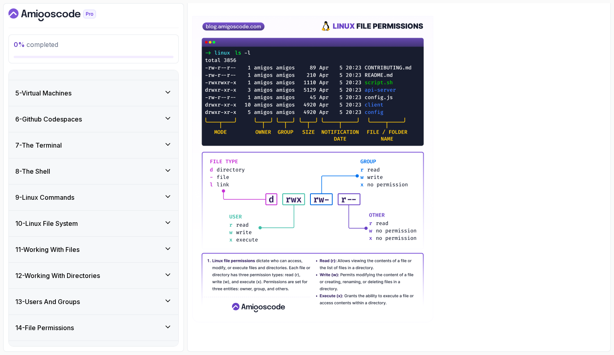
click at [148, 142] on div "7 - The Terminal" at bounding box center [93, 146] width 157 height 10
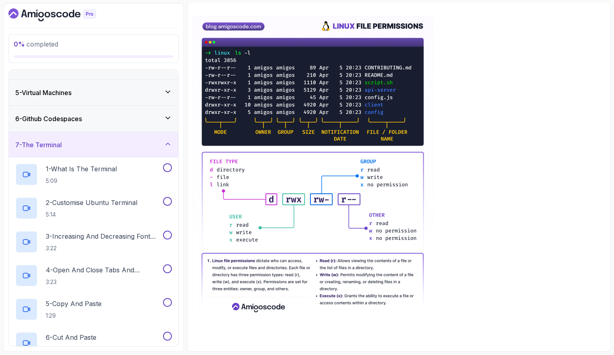
click at [144, 143] on div "7 - The Terminal" at bounding box center [93, 145] width 157 height 10
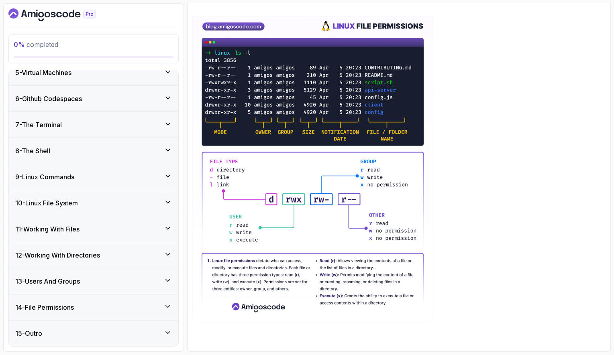
scroll to position [115, 0]
click at [80, 193] on div "10 - Linux File System" at bounding box center [93, 203] width 169 height 26
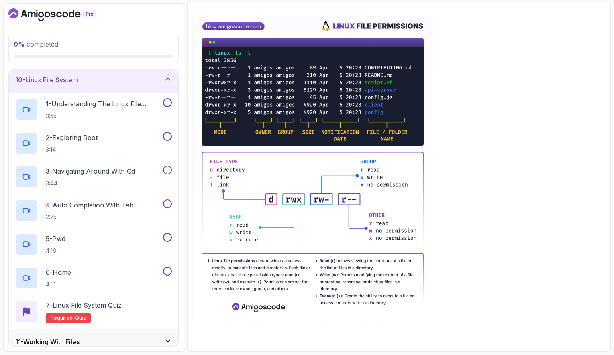
scroll to position [0, 0]
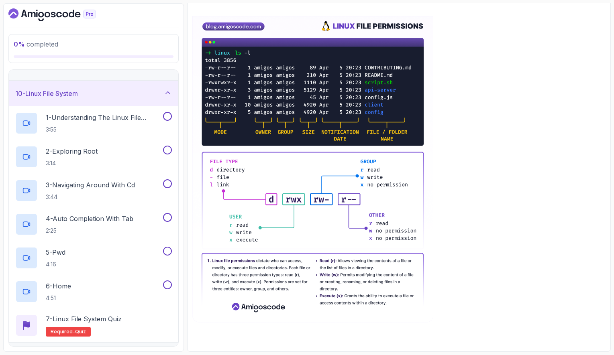
click at [150, 96] on div "10 - Linux File System" at bounding box center [93, 94] width 157 height 10
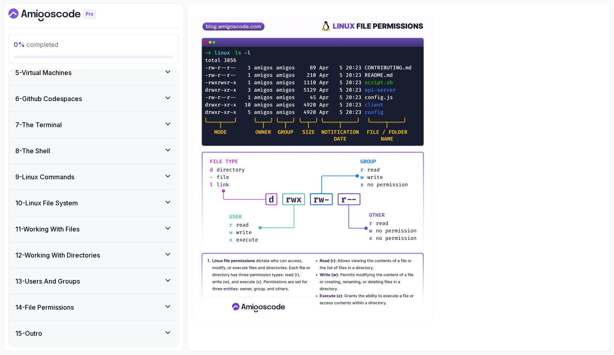
click at [93, 216] on div "11 - Working With Files" at bounding box center [93, 229] width 169 height 26
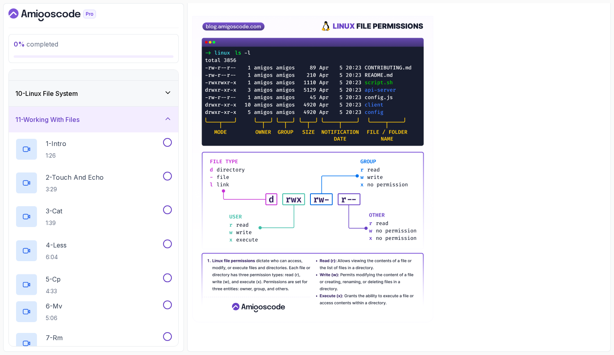
click at [96, 127] on div "11 - Working With Files" at bounding box center [93, 120] width 169 height 26
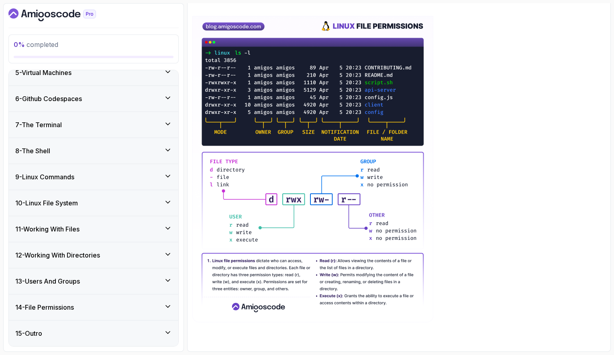
click at [86, 251] on h3 "12 - Working With Directories" at bounding box center [57, 256] width 85 height 10
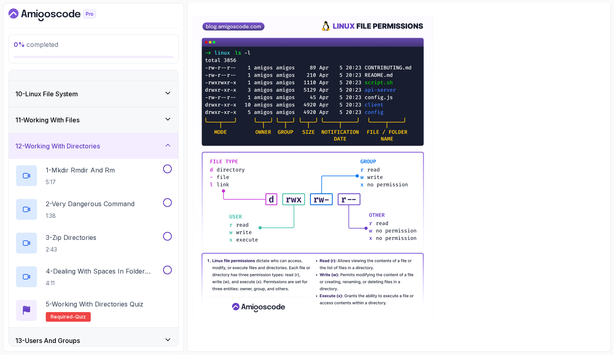
click at [140, 155] on div "12 - Working With Directories" at bounding box center [93, 146] width 169 height 26
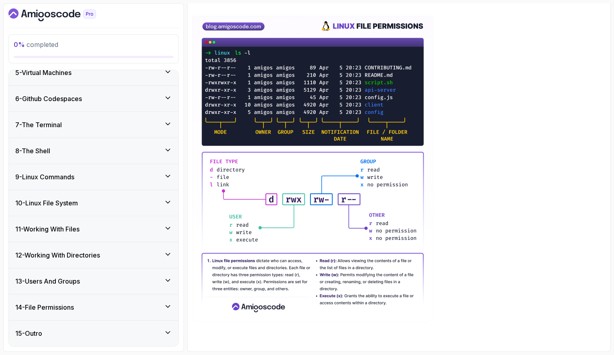
click at [81, 295] on div "14 - File Permissions" at bounding box center [93, 308] width 169 height 26
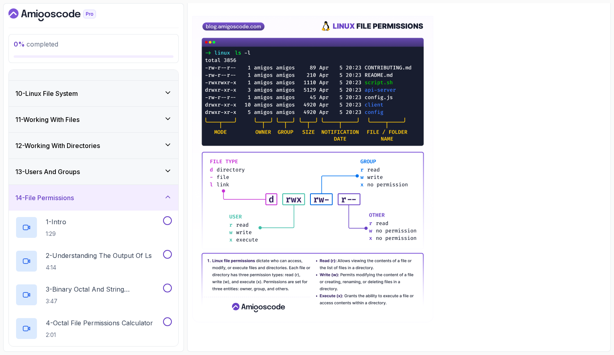
click at [126, 197] on div "14 - File Permissions" at bounding box center [93, 198] width 157 height 10
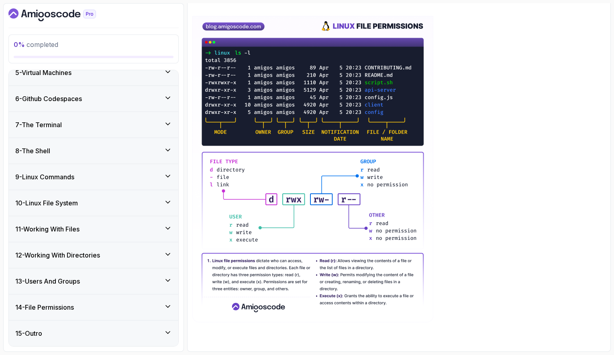
click at [61, 329] on div "15 - Outro" at bounding box center [93, 334] width 157 height 10
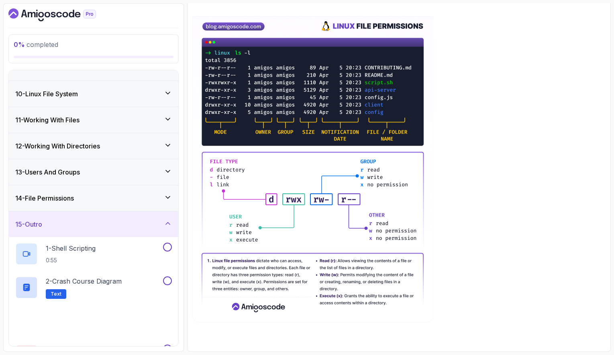
click at [87, 228] on div "15 - Outro" at bounding box center [93, 225] width 157 height 10
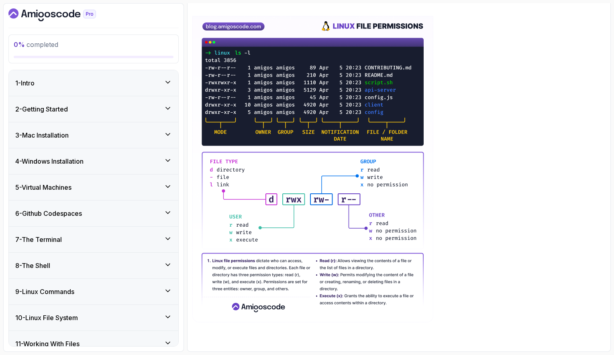
click at [132, 108] on div "2 - Getting Started" at bounding box center [93, 109] width 157 height 10
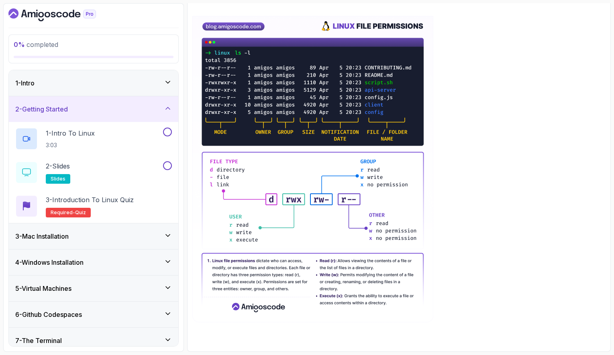
click at [155, 108] on div "2 - Getting Started" at bounding box center [93, 109] width 157 height 10
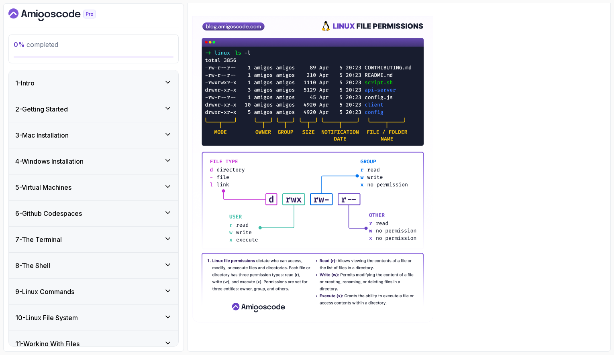
click at [133, 133] on div "3 - Mac Installation" at bounding box center [93, 136] width 157 height 10
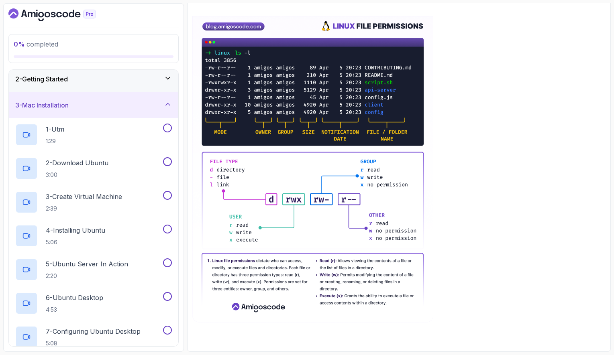
scroll to position [30, 0]
click at [127, 87] on div "2 - Getting Started" at bounding box center [93, 79] width 169 height 26
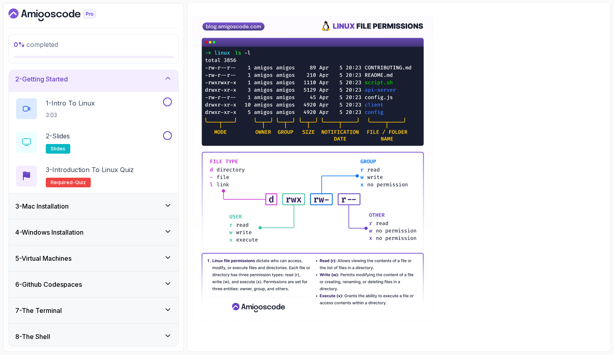
click at [131, 78] on div "2 - Getting Started" at bounding box center [93, 79] width 157 height 10
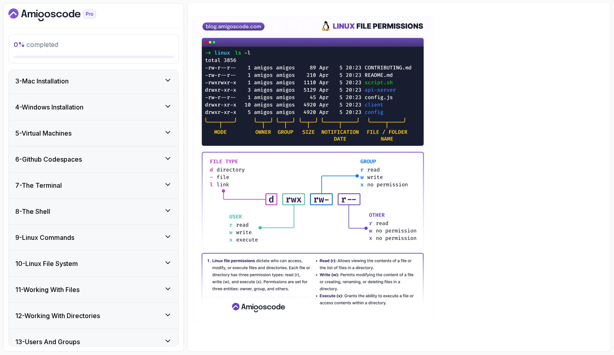
scroll to position [55, 0]
click at [102, 188] on div "7 - The Terminal" at bounding box center [93, 185] width 157 height 10
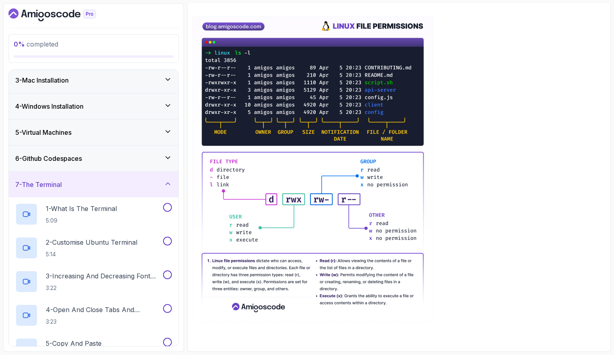
click at [102, 188] on div "7 - The Terminal" at bounding box center [93, 185] width 157 height 10
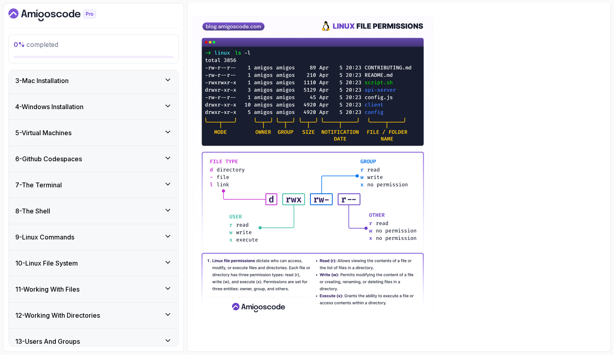
click at [92, 205] on div "8 - The Shell" at bounding box center [93, 211] width 169 height 26
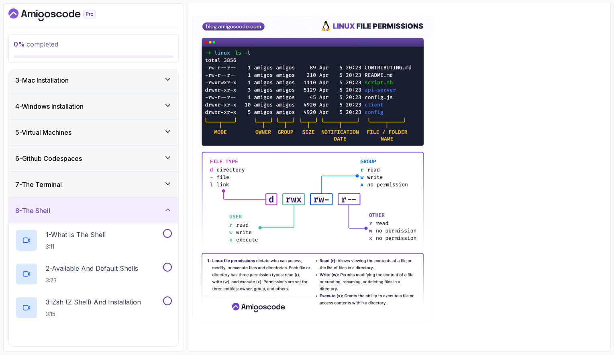
click at [110, 209] on div "8 - The Shell" at bounding box center [93, 211] width 157 height 10
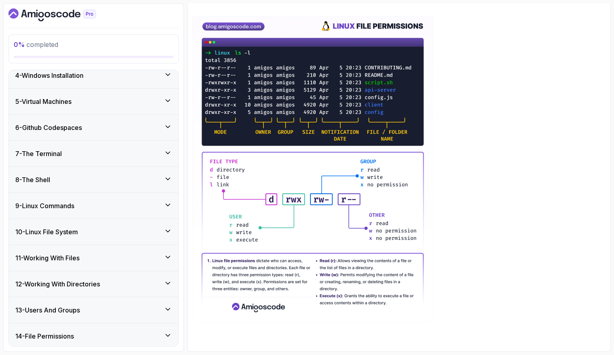
scroll to position [88, 0]
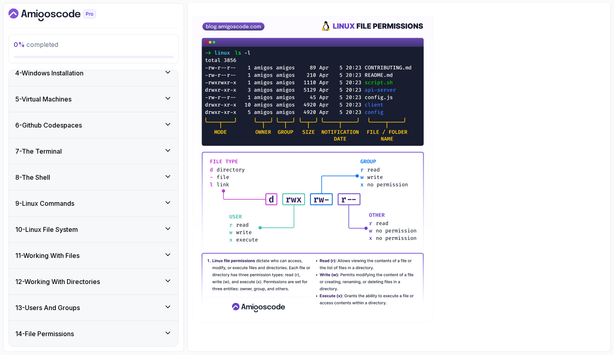
click at [98, 204] on div "9 - Linux Commands" at bounding box center [93, 204] width 157 height 10
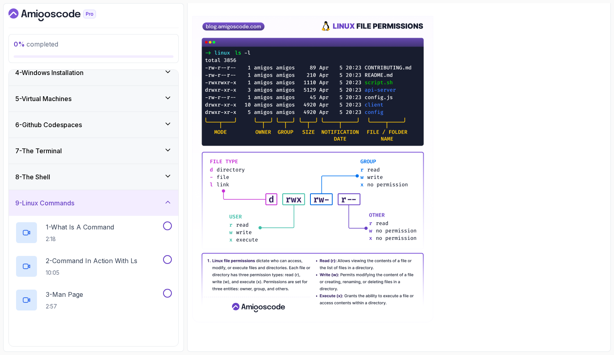
click at [98, 204] on div "9 - Linux Commands" at bounding box center [93, 203] width 157 height 10
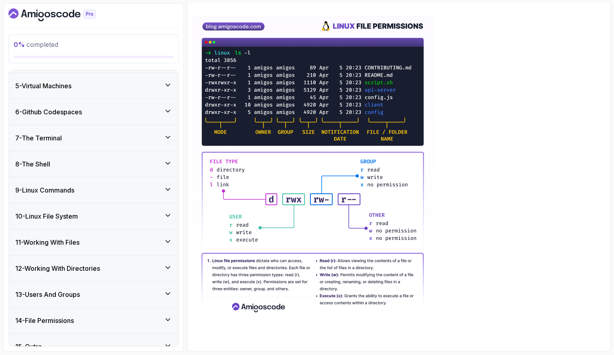
scroll to position [102, 0]
click at [69, 193] on h3 "9 - Linux Commands" at bounding box center [44, 191] width 59 height 10
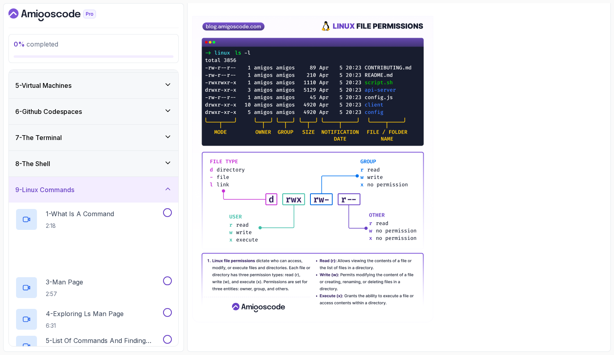
click at [108, 185] on div "9 - Linux Commands" at bounding box center [93, 190] width 169 height 26
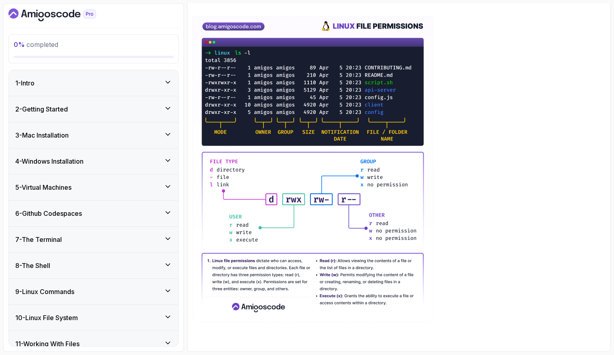
scroll to position [0, 0]
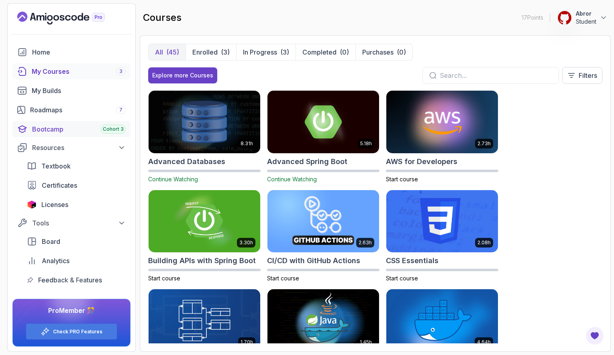
click at [61, 127] on div "Bootcamp Cohort 3" at bounding box center [79, 130] width 94 height 10
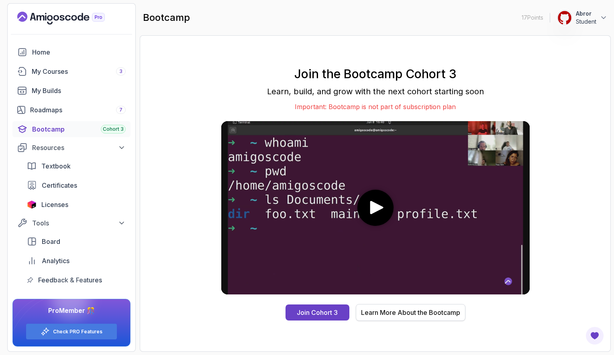
click at [420, 311] on div "Learn More About the Bootcamp" at bounding box center [410, 313] width 99 height 10
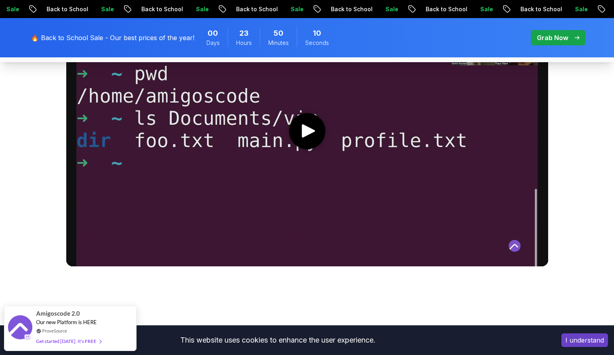
scroll to position [490, 0]
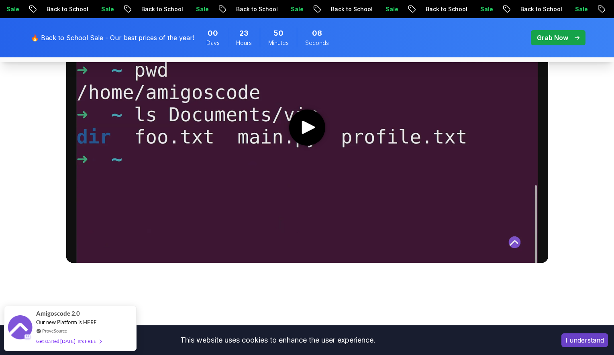
click at [315, 135] on media-play-button "play" at bounding box center [307, 128] width 36 height 36
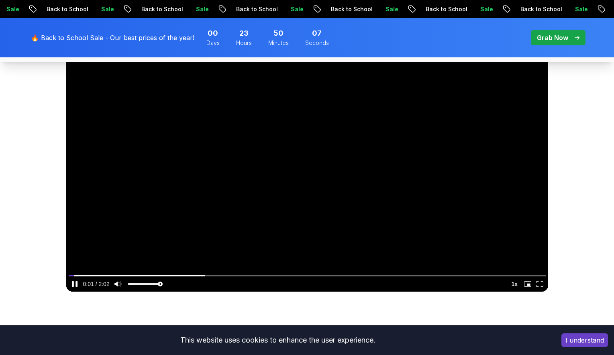
scroll to position [460, 0]
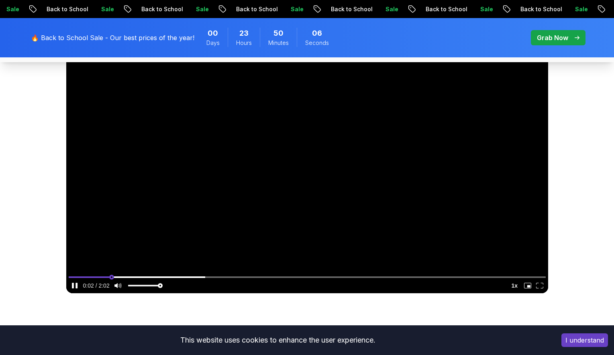
click at [112, 276] on input "seek" at bounding box center [307, 277] width 477 height 10
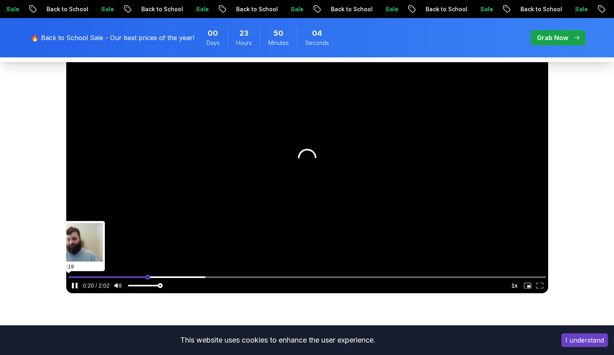
type input "0.166219451240365"
click at [148, 276] on input "seek" at bounding box center [307, 277] width 477 height 10
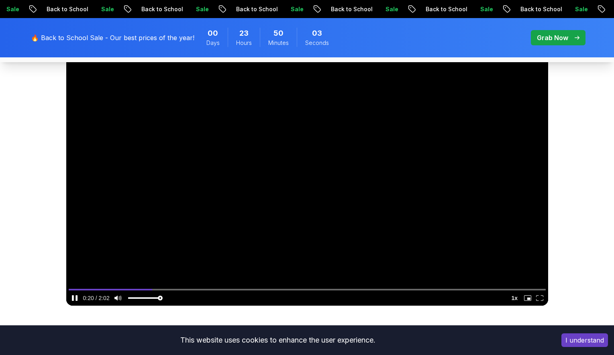
scroll to position [444, 0]
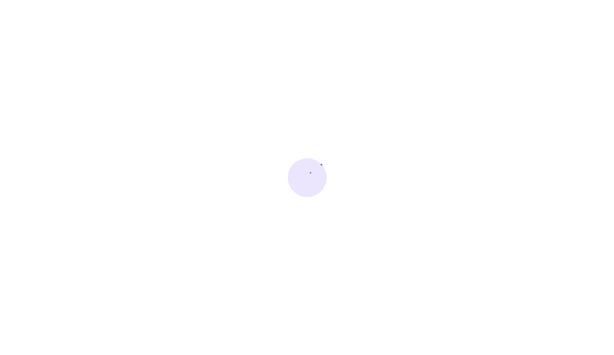
click at [502, 67] on div at bounding box center [307, 177] width 614 height 355
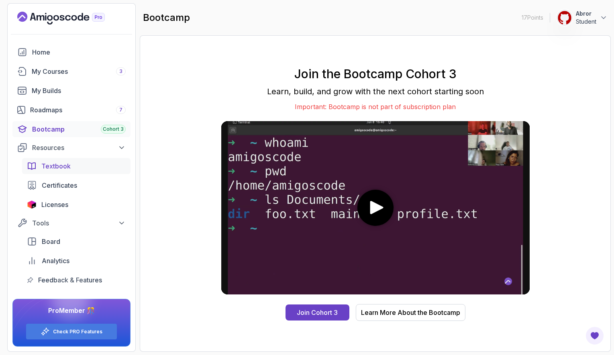
click at [72, 163] on div "Textbook" at bounding box center [83, 166] width 84 height 10
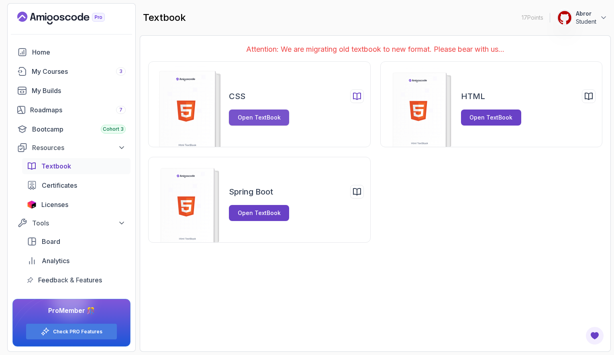
click at [257, 118] on div "Open TextBook" at bounding box center [259, 118] width 43 height 8
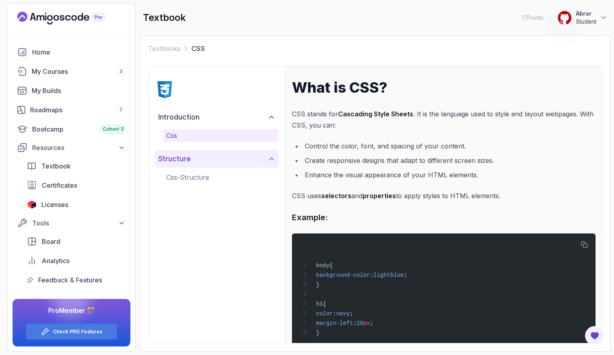
click at [258, 159] on button "structure" at bounding box center [217, 159] width 124 height 18
click at [229, 182] on p "css-structure" at bounding box center [220, 178] width 109 height 10
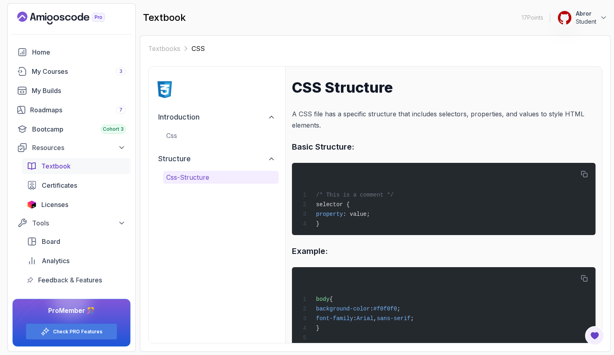
click at [66, 166] on span "Textbook" at bounding box center [55, 166] width 29 height 10
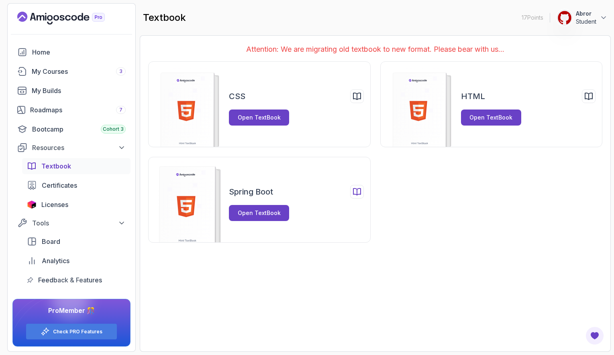
click at [355, 191] on icon at bounding box center [357, 192] width 10 height 10
click at [256, 223] on div "Spring Boot Open TextBook" at bounding box center [259, 200] width 222 height 86
click at [259, 214] on div "Open TextBook" at bounding box center [259, 213] width 43 height 8
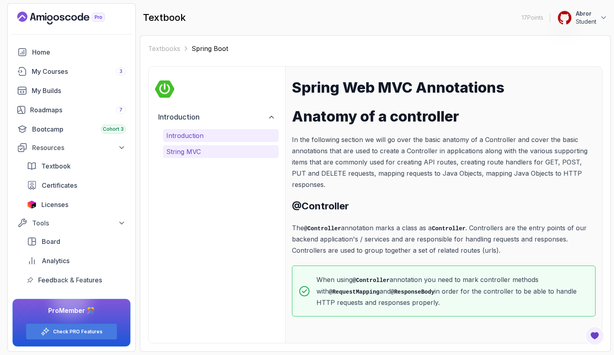
click at [194, 153] on p "String MVC" at bounding box center [220, 152] width 109 height 10
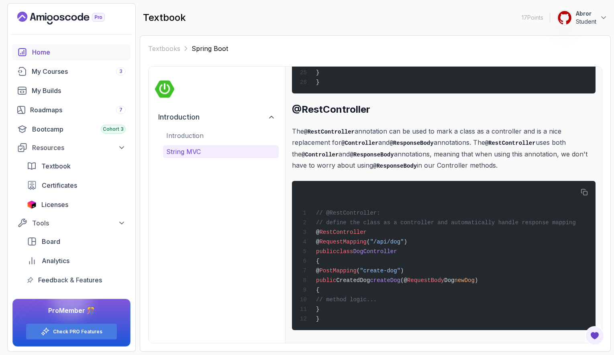
click at [55, 48] on div "Home" at bounding box center [79, 52] width 94 height 10
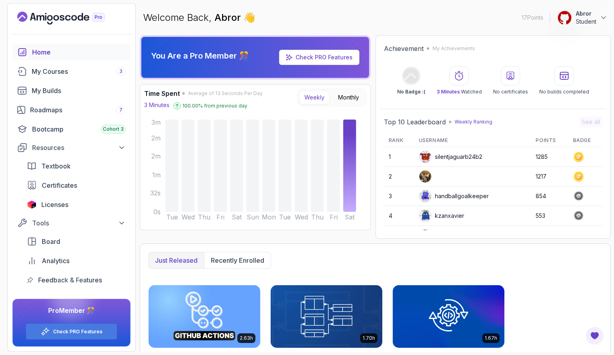
click at [590, 22] on p "Student" at bounding box center [586, 22] width 20 height 8
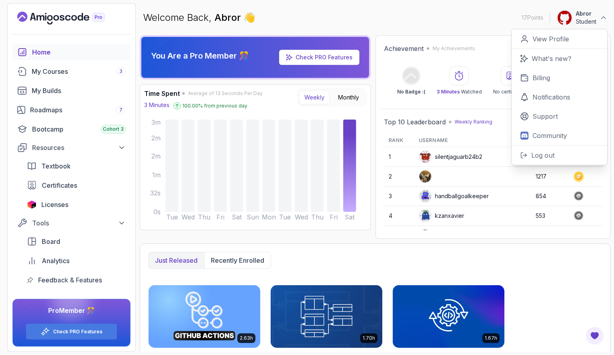
click at [567, 12] on img at bounding box center [565, 18] width 16 height 16
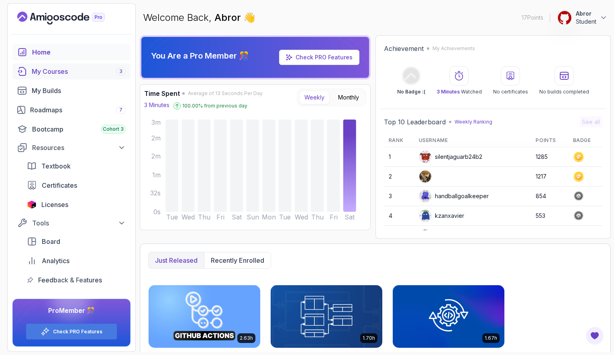
click at [63, 76] on div "My Courses 3" at bounding box center [79, 72] width 94 height 10
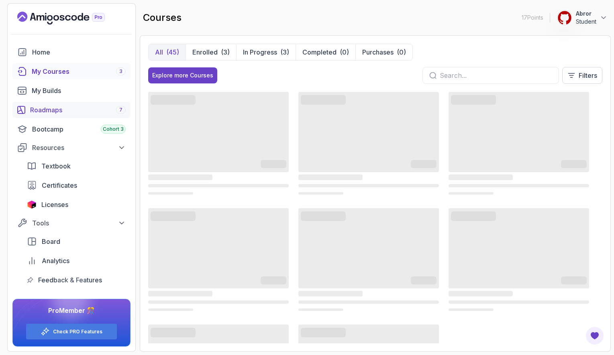
click at [59, 114] on div "Roadmaps 7" at bounding box center [78, 110] width 96 height 10
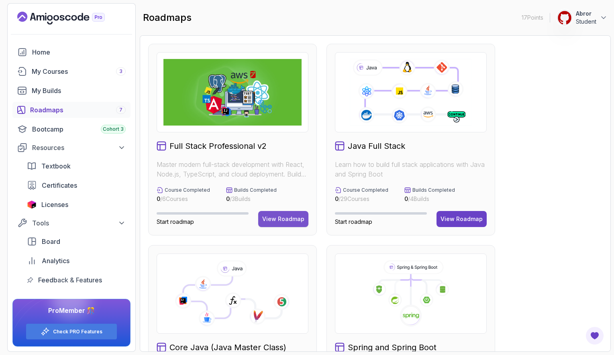
click at [285, 220] on div "View Roadmap" at bounding box center [283, 219] width 42 height 8
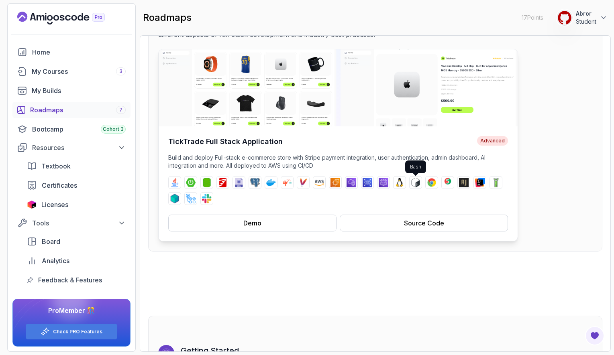
scroll to position [81, 0]
click at [378, 228] on button "Source Code" at bounding box center [424, 223] width 168 height 17
click at [417, 229] on button "Source Code" at bounding box center [424, 223] width 168 height 17
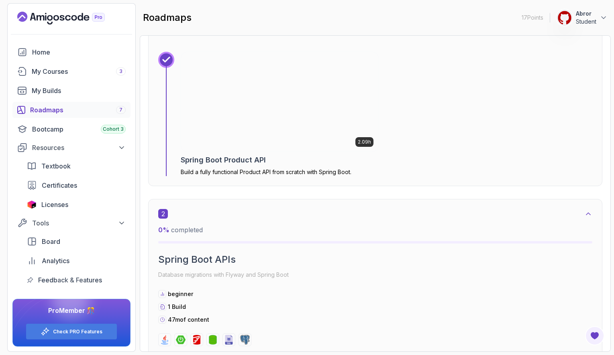
scroll to position [649, 0]
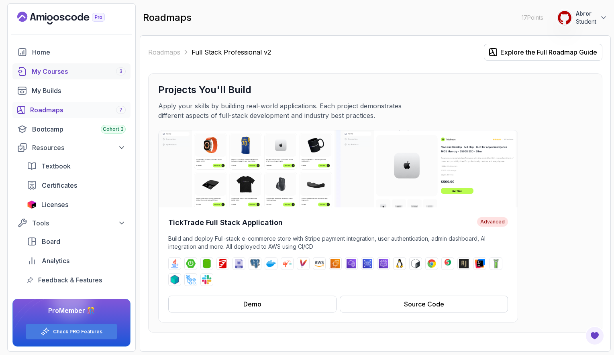
click at [78, 71] on div "My Courses 3" at bounding box center [79, 72] width 94 height 10
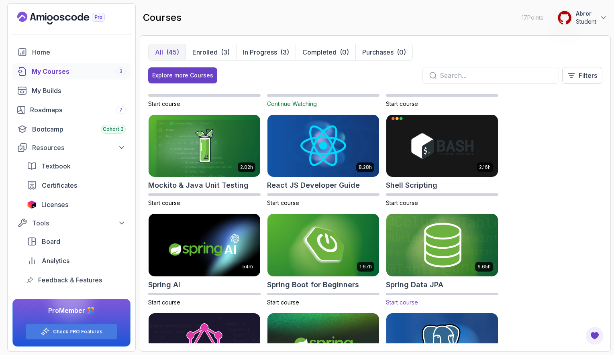
scroll to position [1059, 0]
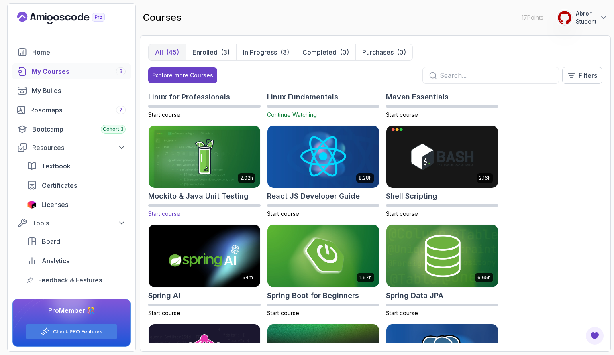
click at [230, 155] on img at bounding box center [204, 156] width 117 height 65
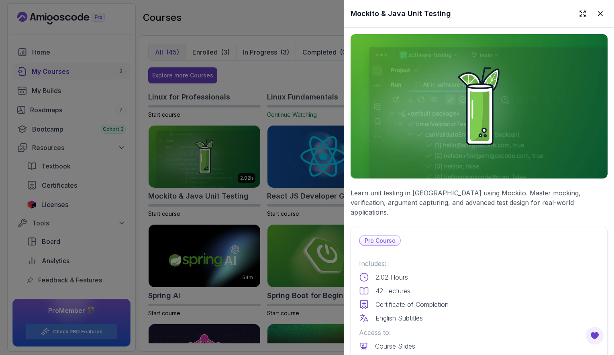
scroll to position [0, 0]
click at [602, 14] on icon at bounding box center [600, 14] width 8 height 8
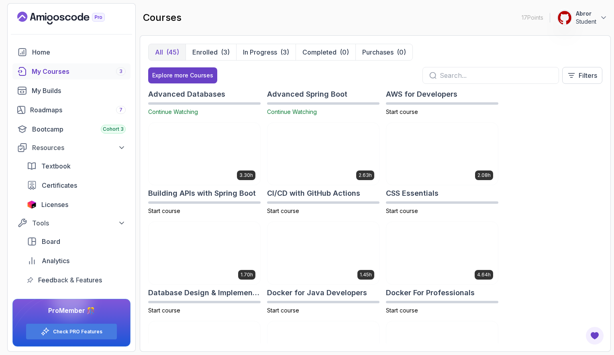
scroll to position [53, 0]
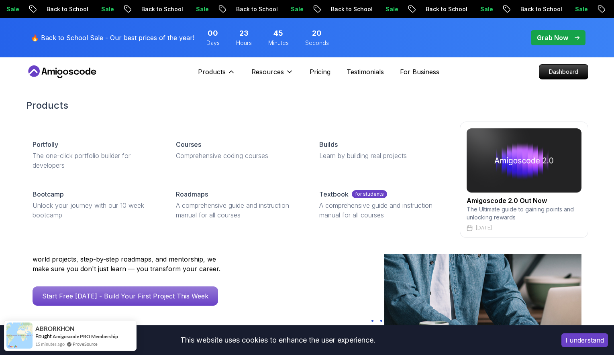
click at [499, 172] on img at bounding box center [524, 161] width 115 height 64
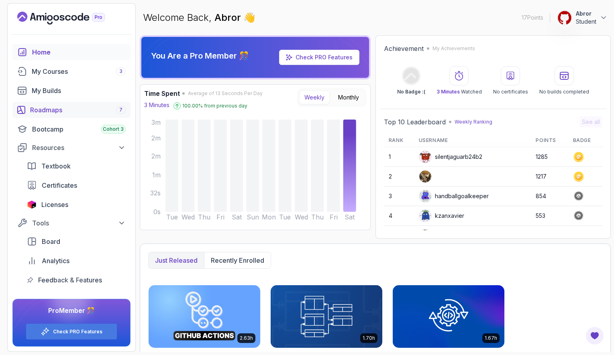
click at [47, 108] on div "Roadmaps 7" at bounding box center [78, 110] width 96 height 10
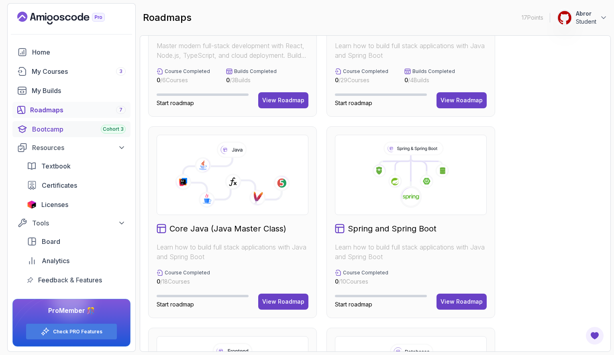
scroll to position [403, 0]
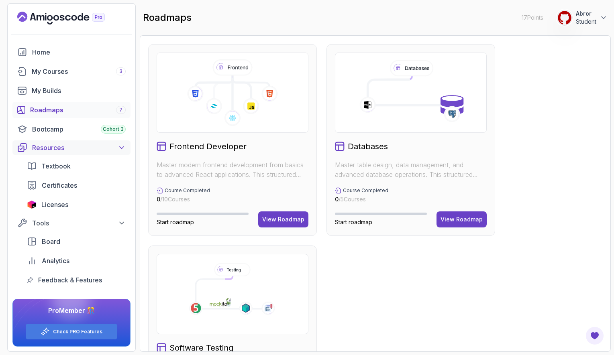
click at [122, 147] on icon at bounding box center [122, 148] width 8 height 8
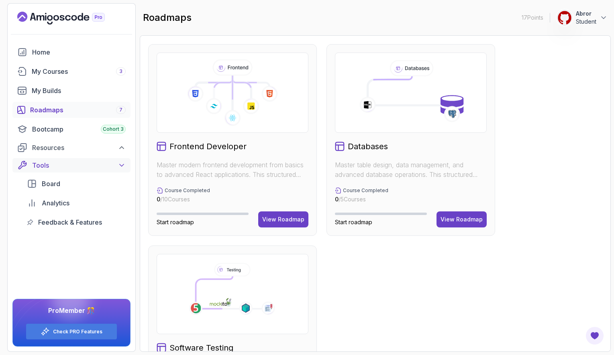
click at [124, 163] on icon at bounding box center [122, 165] width 8 height 8
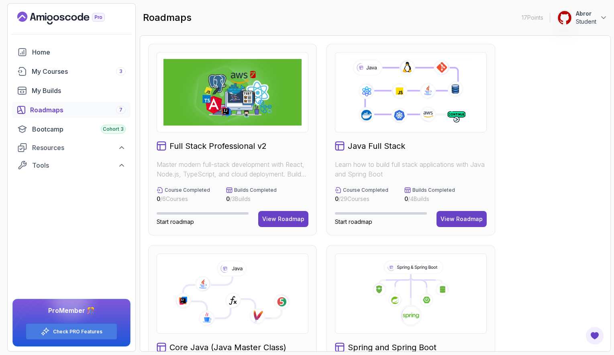
scroll to position [0, 0]
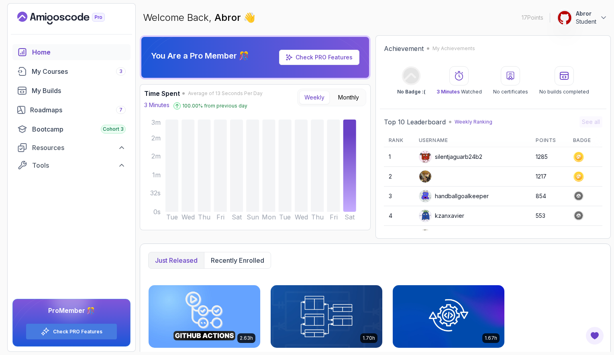
click at [439, 2] on section "17 Points 1 Abror Student Home My Courses 3 My Builds Roadmaps 7 Bootcamp Cohor…" at bounding box center [307, 177] width 614 height 355
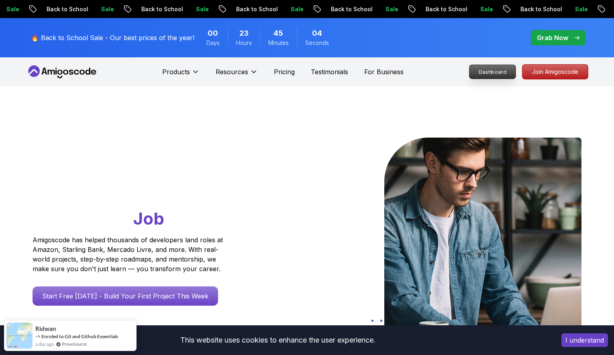
click at [502, 75] on p "Dashboard" at bounding box center [492, 72] width 46 height 14
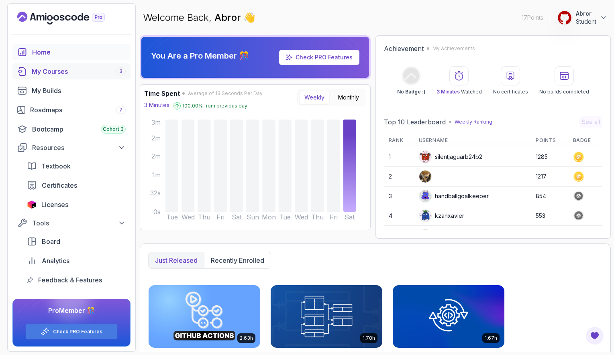
click at [71, 74] on div "My Courses 3" at bounding box center [79, 72] width 94 height 10
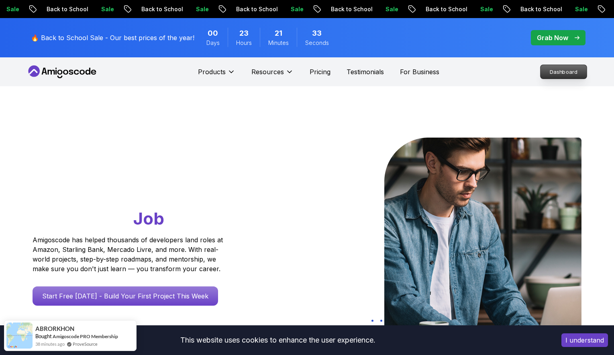
click at [553, 69] on p "Dashboard" at bounding box center [564, 72] width 46 height 14
